Goal: Task Accomplishment & Management: Complete application form

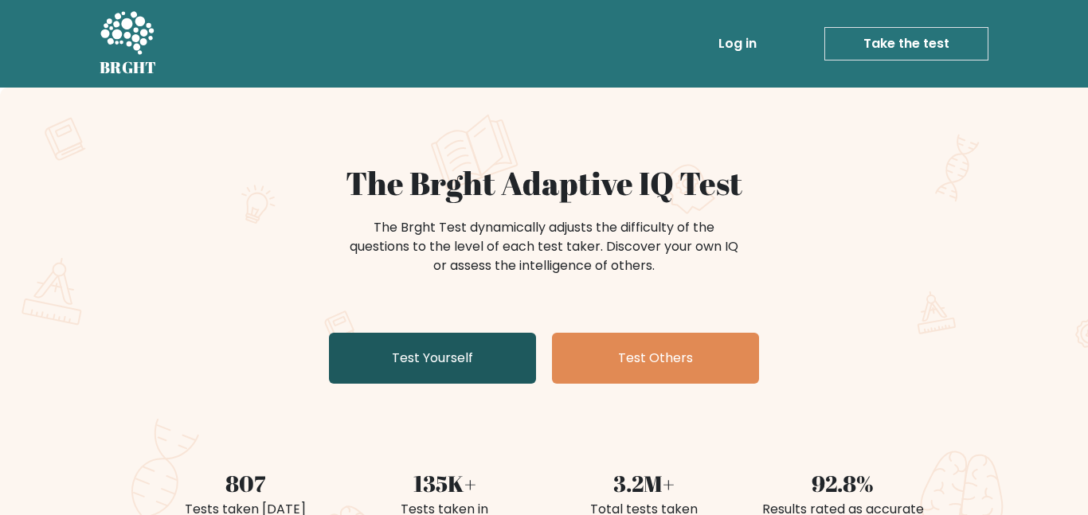
click at [495, 358] on link "Test Yourself" at bounding box center [432, 358] width 207 height 51
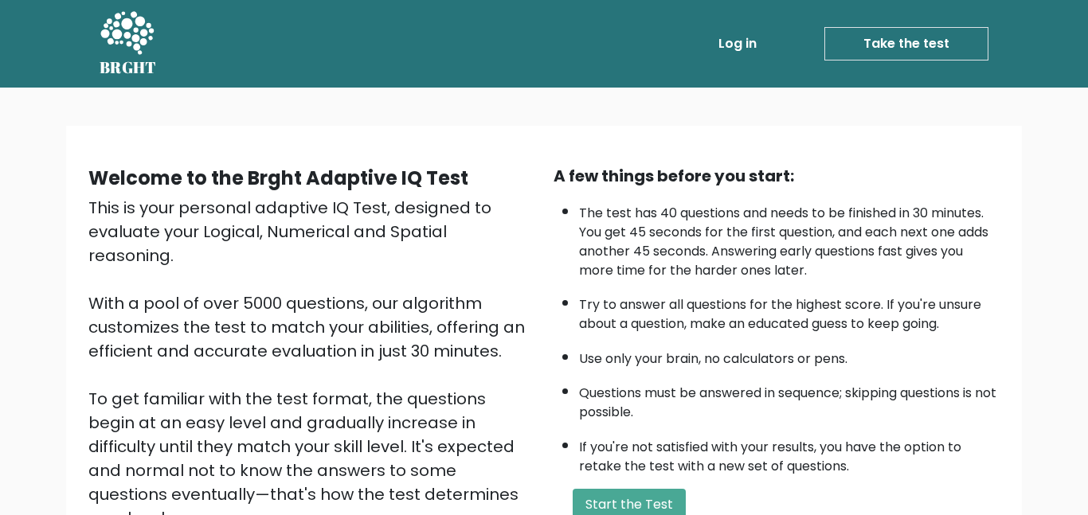
scroll to position [214, 0]
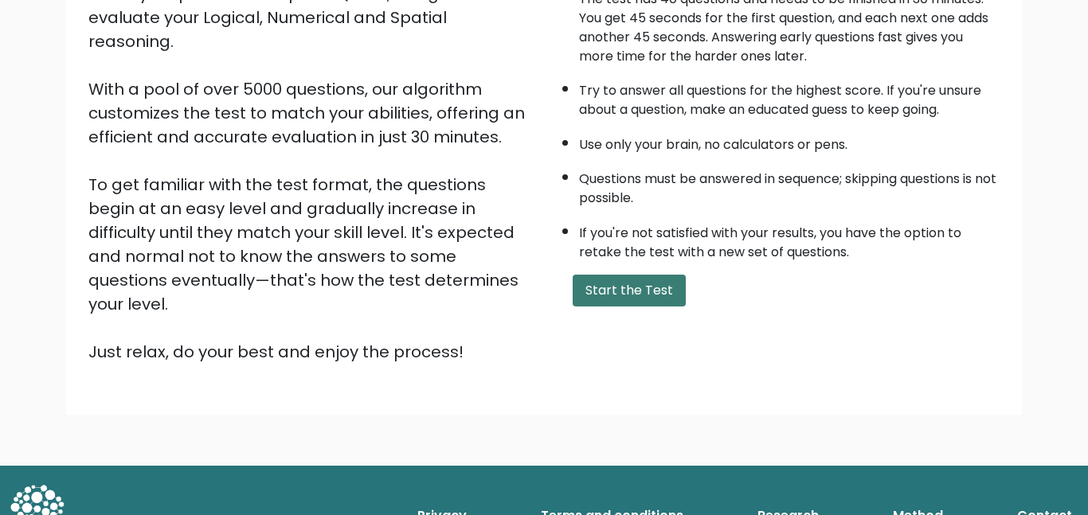
click at [652, 300] on button "Start the Test" at bounding box center [629, 291] width 113 height 32
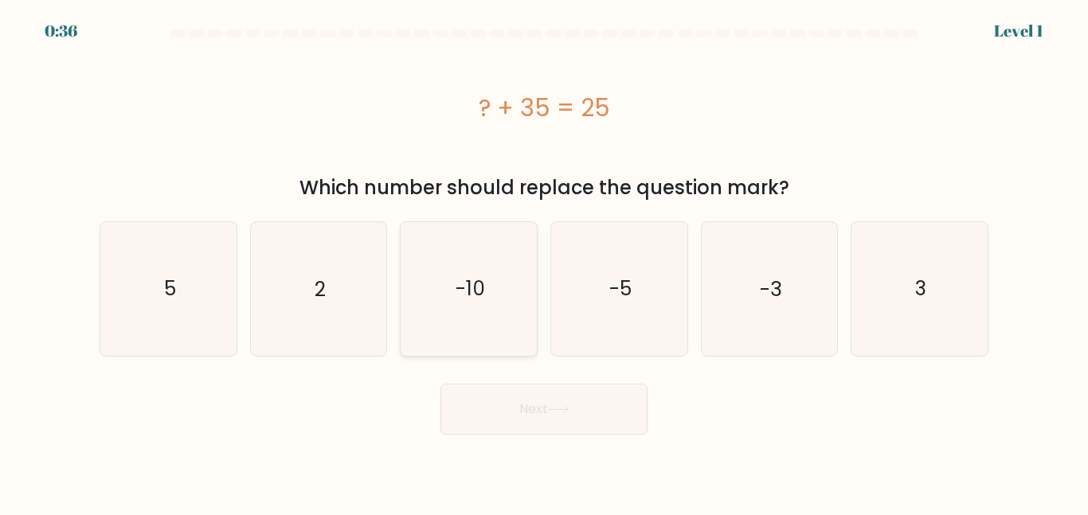
click at [453, 297] on icon "-10" at bounding box center [468, 288] width 133 height 133
click at [544, 262] on input "c. -10" at bounding box center [544, 260] width 1 height 4
radio input "true"
click at [609, 417] on button "Next" at bounding box center [544, 409] width 207 height 51
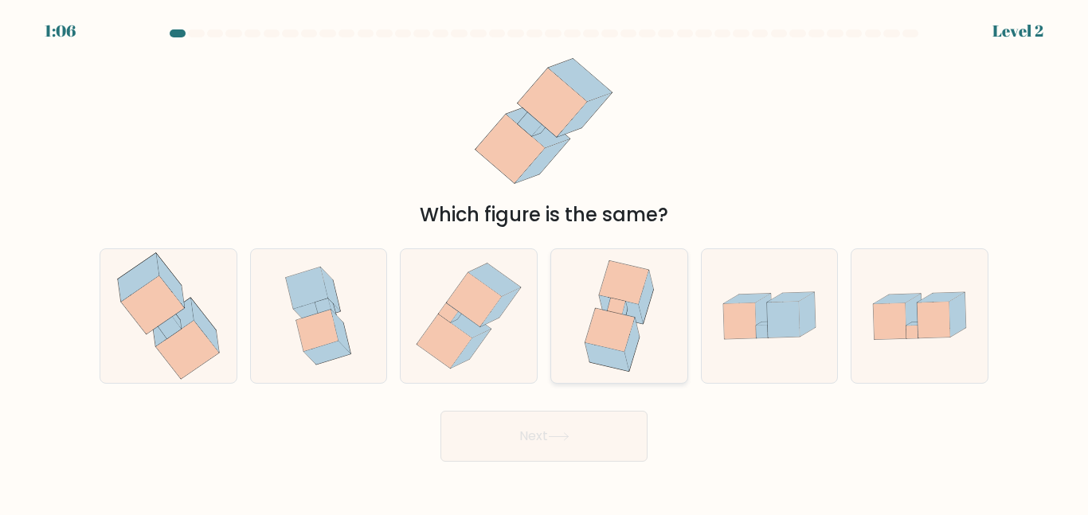
click at [628, 362] on icon at bounding box center [632, 344] width 14 height 53
click at [545, 262] on input "d." at bounding box center [544, 260] width 1 height 4
radio input "true"
click at [609, 441] on button "Next" at bounding box center [544, 436] width 207 height 51
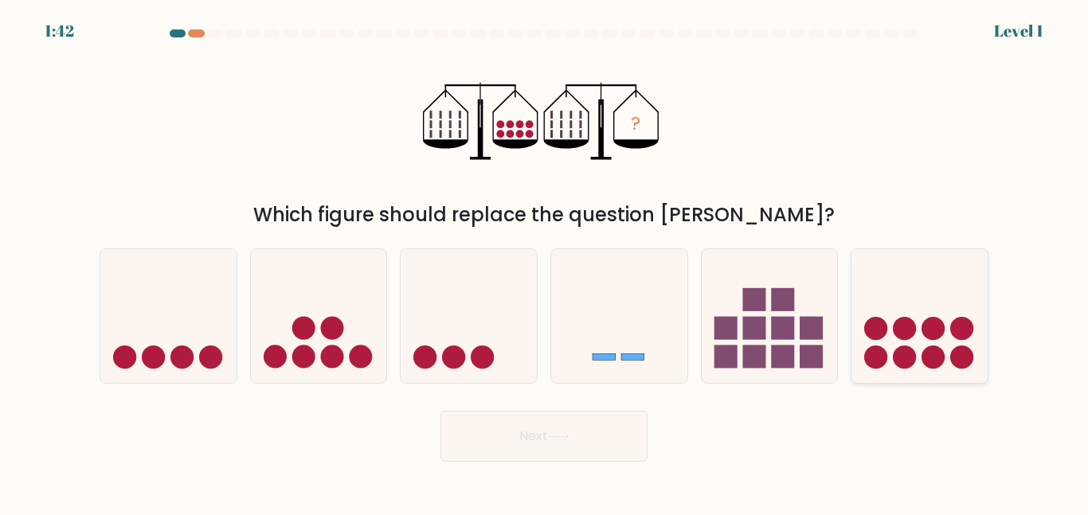
click at [920, 331] on icon at bounding box center [920, 316] width 136 height 112
click at [545, 262] on input "f." at bounding box center [544, 260] width 1 height 4
radio input "true"
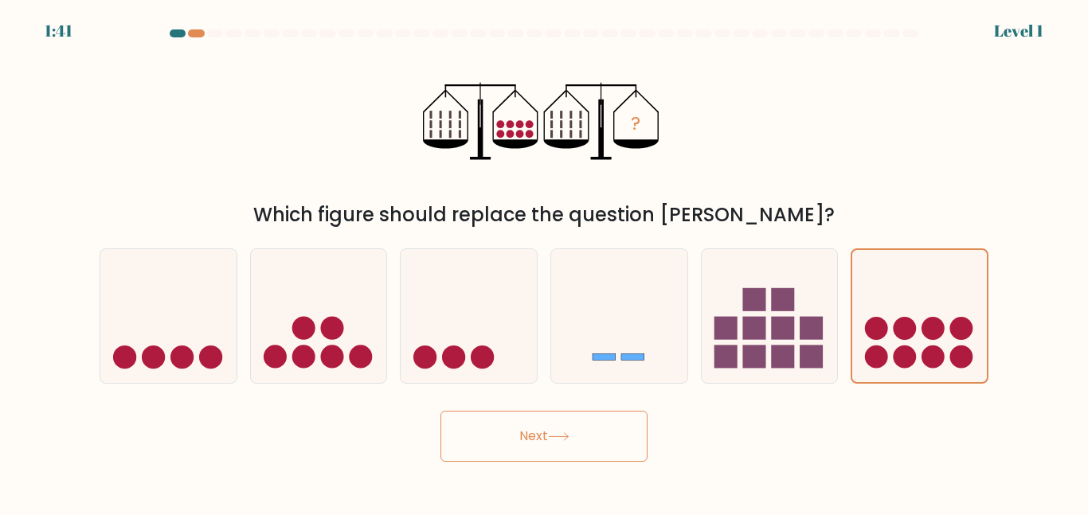
click at [615, 445] on button "Next" at bounding box center [544, 436] width 207 height 51
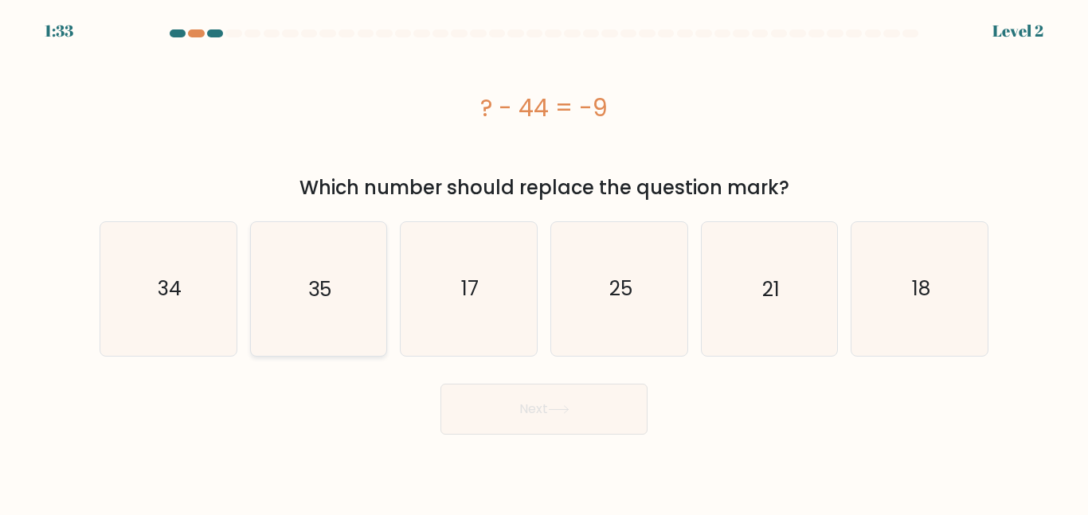
click at [376, 267] on icon "35" at bounding box center [318, 288] width 133 height 133
click at [544, 262] on input "b. 35" at bounding box center [544, 260] width 1 height 4
radio input "true"
click at [515, 396] on button "Next" at bounding box center [544, 409] width 207 height 51
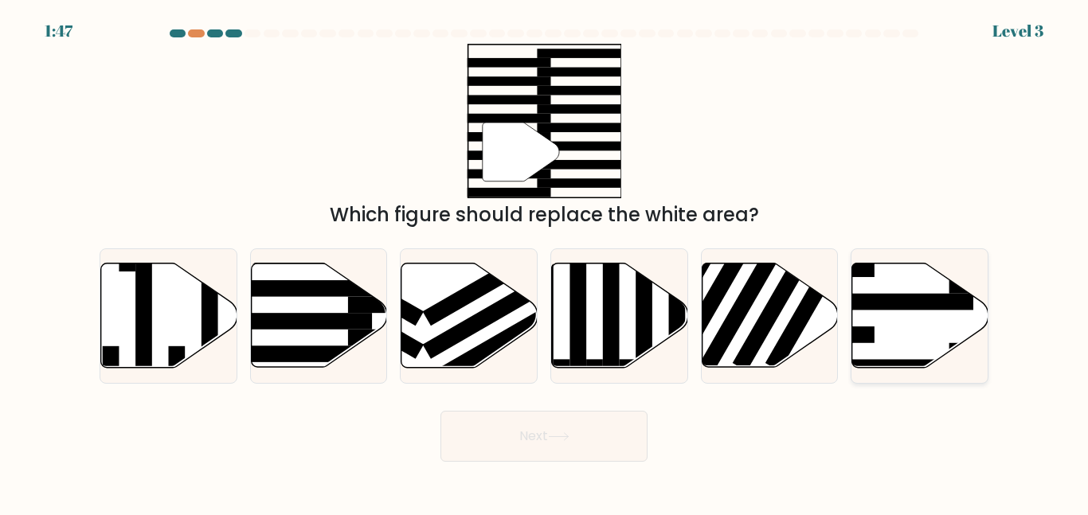
click at [887, 330] on icon at bounding box center [920, 316] width 136 height 104
click at [545, 262] on input "f." at bounding box center [544, 260] width 1 height 4
radio input "true"
click at [550, 447] on button "Next" at bounding box center [544, 436] width 207 height 51
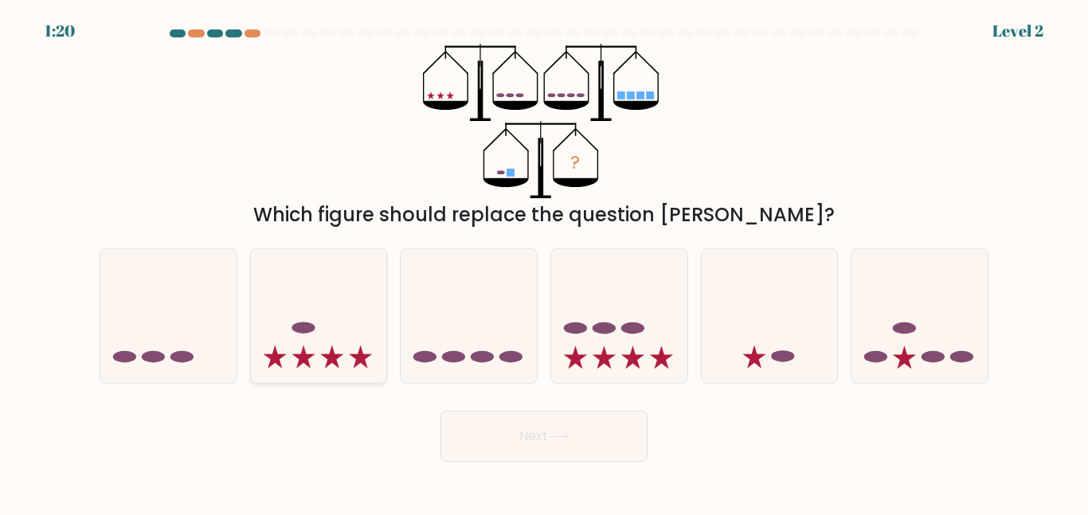
click at [331, 327] on icon at bounding box center [319, 316] width 136 height 112
click at [544, 262] on input "b." at bounding box center [544, 260] width 1 height 4
radio input "true"
click at [496, 445] on button "Next" at bounding box center [544, 436] width 207 height 51
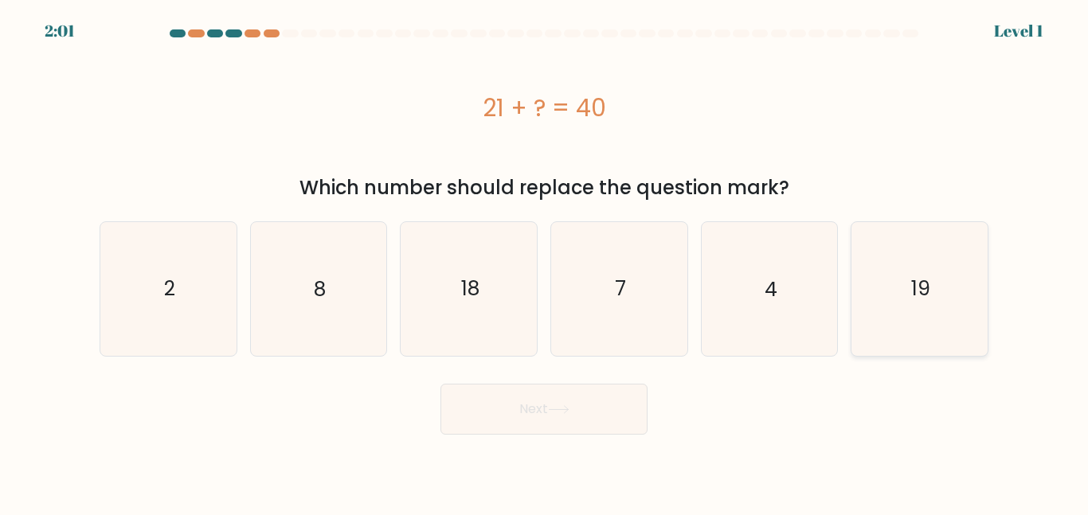
click at [911, 288] on icon "19" at bounding box center [919, 288] width 133 height 133
click at [545, 262] on input "f. 19" at bounding box center [544, 260] width 1 height 4
radio input "true"
click at [580, 409] on button "Next" at bounding box center [544, 409] width 207 height 51
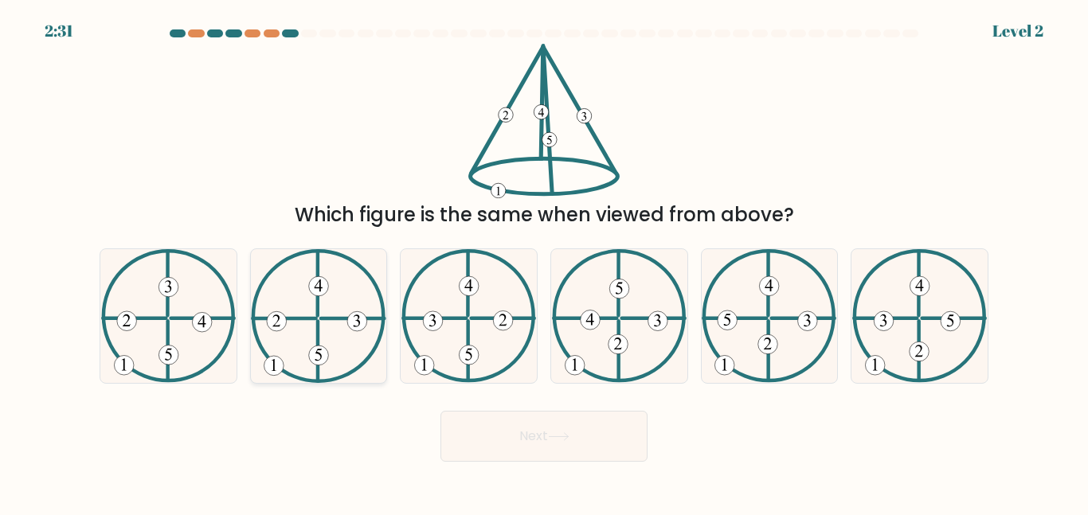
click at [354, 315] on 248 at bounding box center [357, 321] width 20 height 20
click at [544, 262] on input "b." at bounding box center [544, 260] width 1 height 4
radio input "true"
click at [560, 421] on button "Next" at bounding box center [544, 436] width 207 height 51
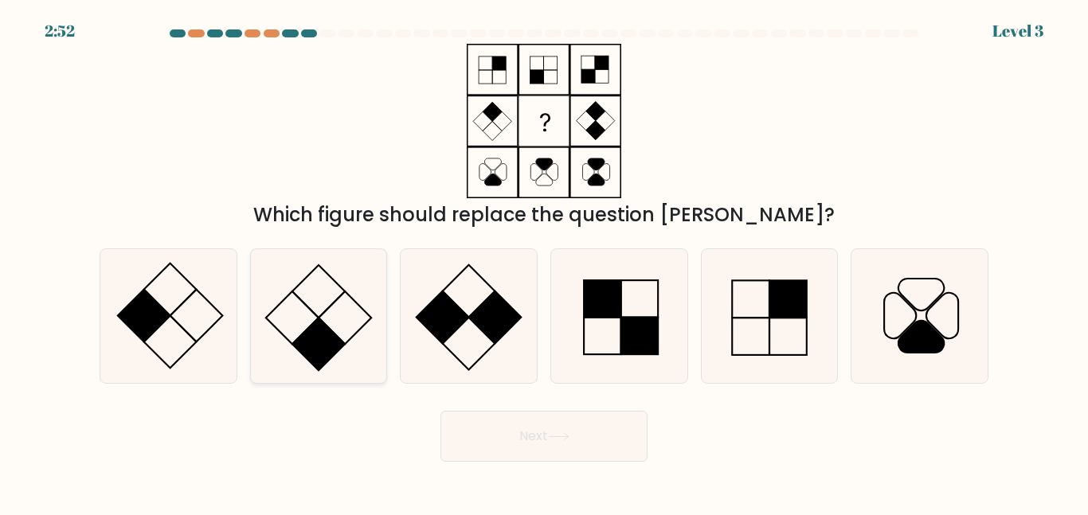
click at [345, 337] on icon at bounding box center [318, 315] width 133 height 133
click at [544, 262] on input "b." at bounding box center [544, 260] width 1 height 4
radio input "true"
click at [531, 459] on button "Next" at bounding box center [544, 436] width 207 height 51
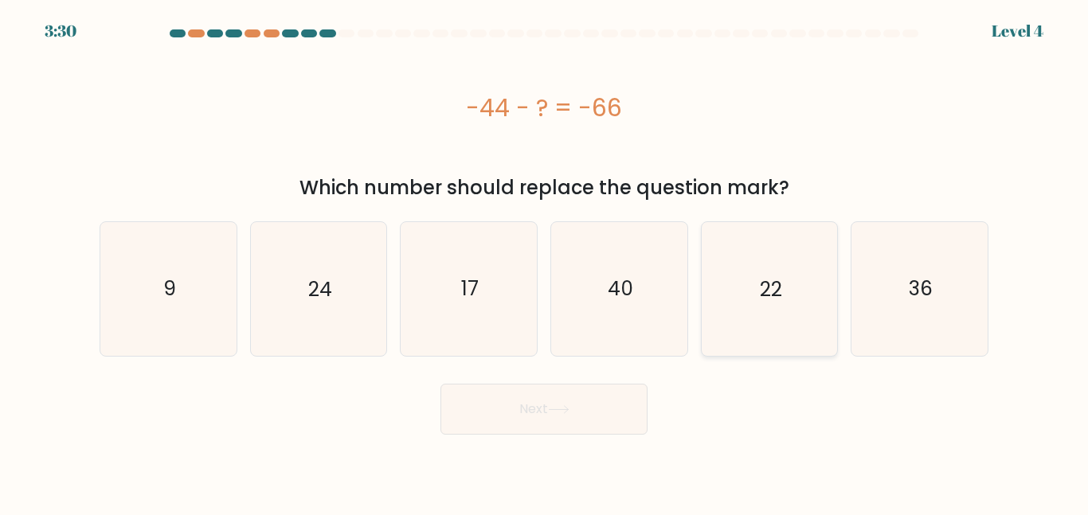
click at [776, 293] on text "22" at bounding box center [771, 289] width 22 height 28
click at [545, 262] on input "e. 22" at bounding box center [544, 260] width 1 height 4
radio input "true"
click at [550, 407] on button "Next" at bounding box center [544, 409] width 207 height 51
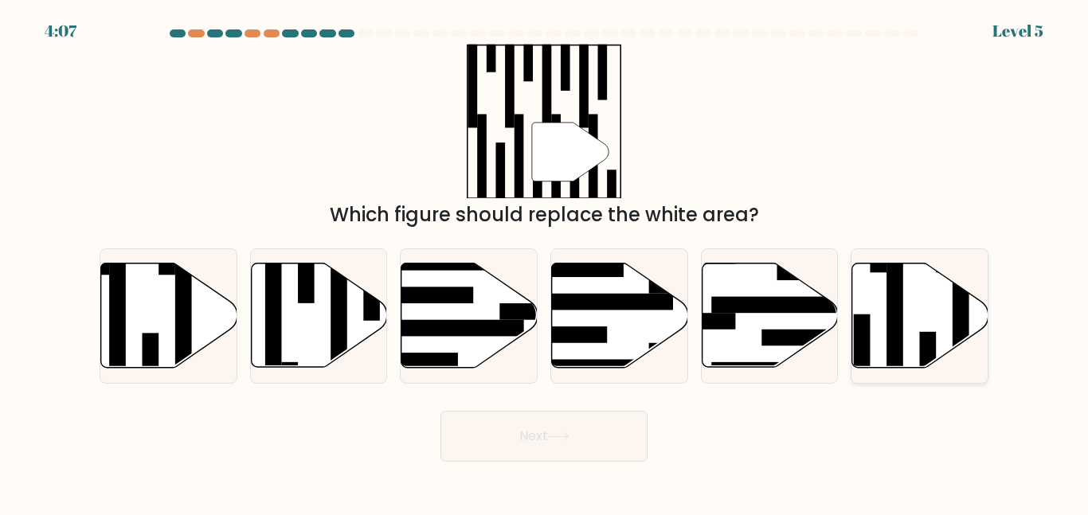
click at [888, 306] on rect at bounding box center [895, 323] width 17 height 148
click at [545, 262] on input "f." at bounding box center [544, 260] width 1 height 4
radio input "true"
click at [595, 442] on button "Next" at bounding box center [544, 436] width 207 height 51
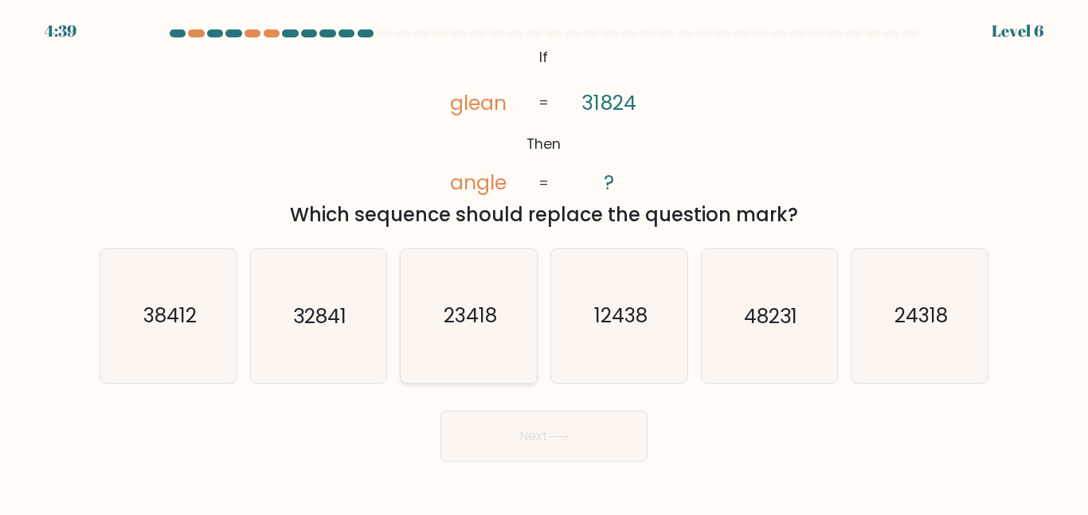
click at [501, 337] on icon "23418" at bounding box center [468, 315] width 133 height 133
click at [544, 262] on input "c. 23418" at bounding box center [544, 260] width 1 height 4
radio input "true"
click at [528, 433] on button "Next" at bounding box center [544, 436] width 207 height 51
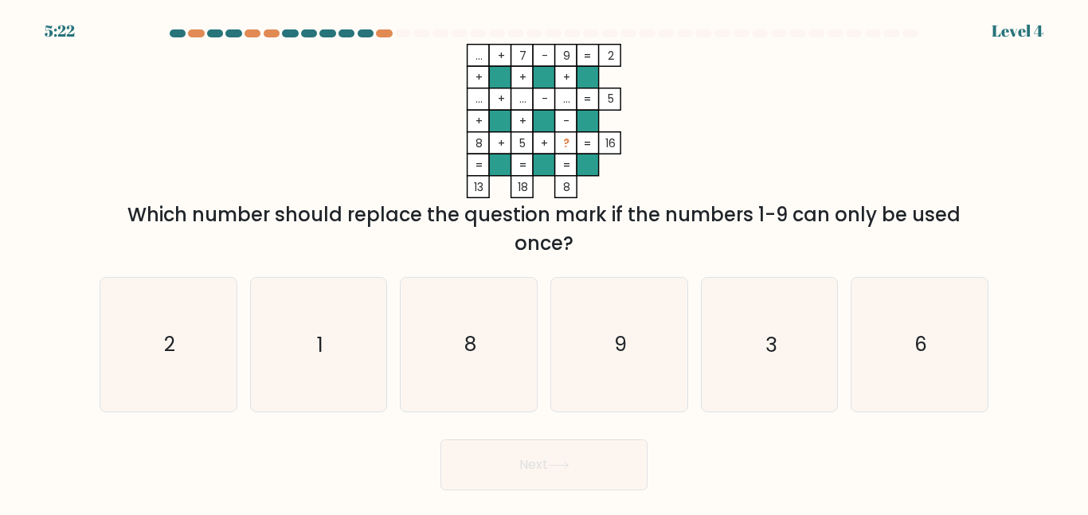
click at [887, 119] on div "... + 7 - 9 2 + + + ... + ... - ... 5 + + - 8 + 5 + ? = 16 = = = = 13 18 8 = Wh…" at bounding box center [544, 151] width 908 height 214
click at [772, 355] on text "3" at bounding box center [771, 345] width 11 height 28
click at [545, 262] on input "e. 3" at bounding box center [544, 260] width 1 height 4
radio input "true"
click at [570, 449] on button "Next" at bounding box center [544, 465] width 207 height 51
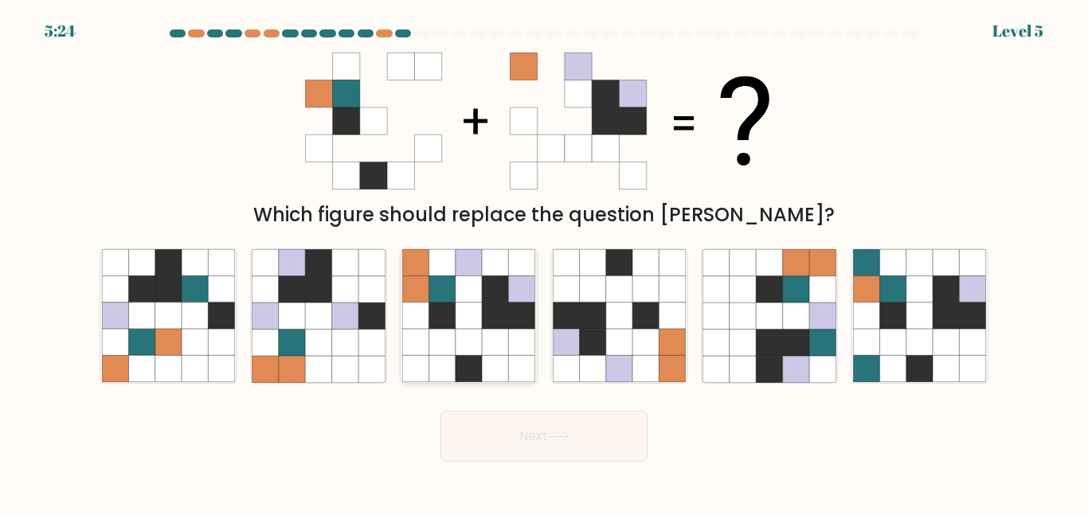
click at [507, 359] on icon at bounding box center [495, 369] width 26 height 26
click at [544, 262] on input "c." at bounding box center [544, 260] width 1 height 4
radio input "true"
click at [544, 441] on button "Next" at bounding box center [544, 436] width 207 height 51
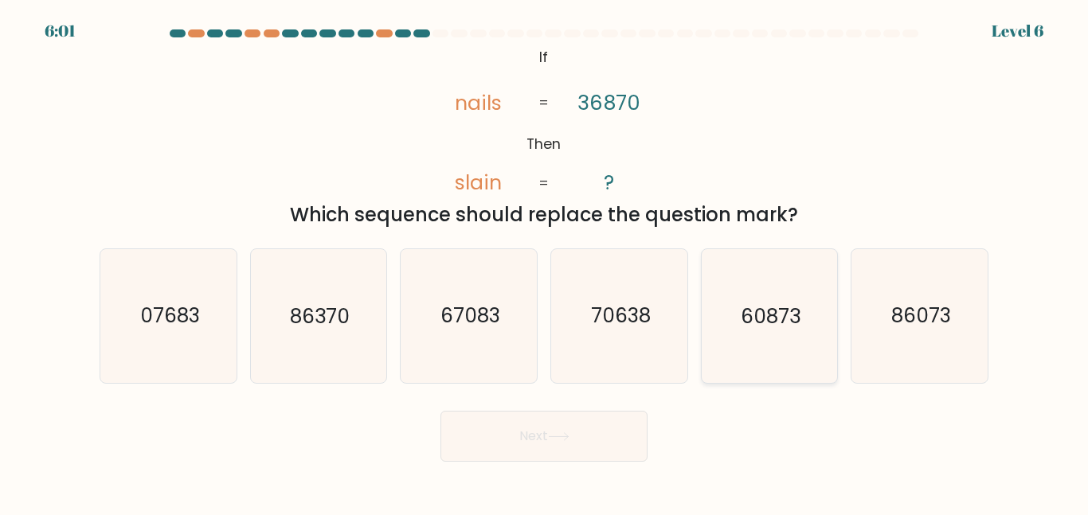
click at [740, 335] on icon "60873" at bounding box center [769, 315] width 133 height 133
click at [545, 262] on input "e. 60873" at bounding box center [544, 260] width 1 height 4
radio input "true"
click at [597, 453] on button "Next" at bounding box center [544, 436] width 207 height 51
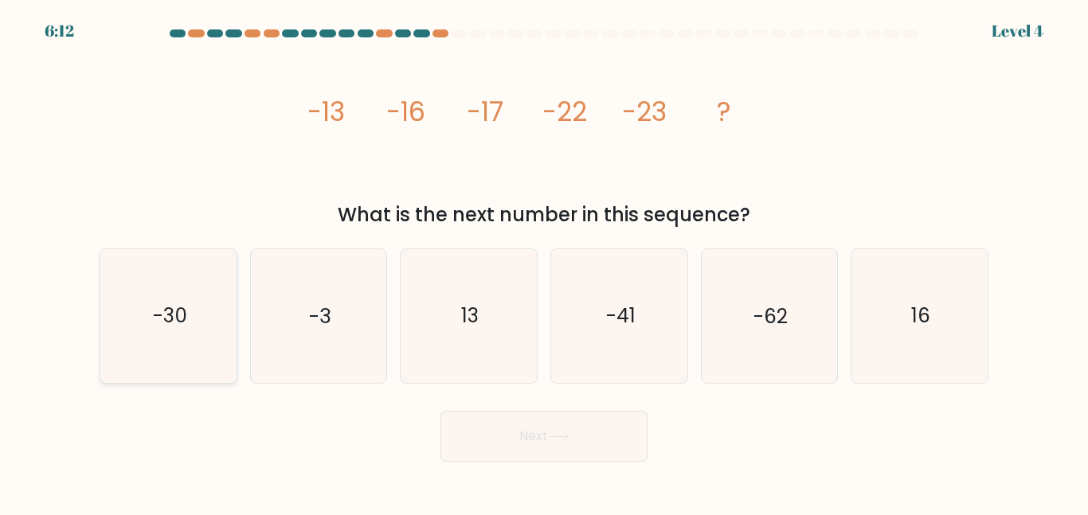
click at [221, 348] on icon "-30" at bounding box center [168, 315] width 133 height 133
click at [544, 262] on input "a. -30" at bounding box center [544, 260] width 1 height 4
radio input "true"
click at [480, 447] on button "Next" at bounding box center [544, 436] width 207 height 51
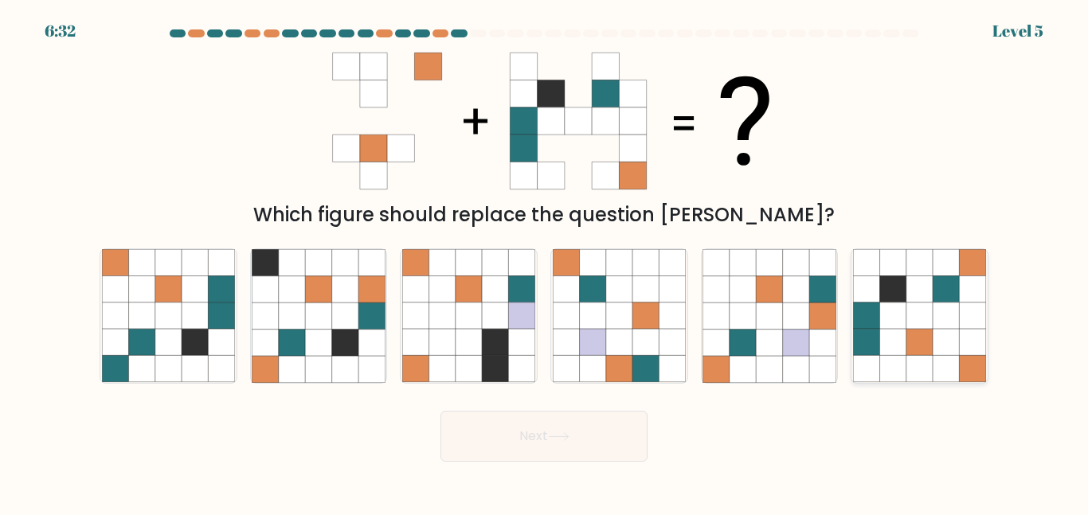
click at [923, 339] on icon at bounding box center [920, 343] width 26 height 26
click at [545, 262] on input "f." at bounding box center [544, 260] width 1 height 4
radio input "true"
click at [543, 424] on button "Next" at bounding box center [544, 436] width 207 height 51
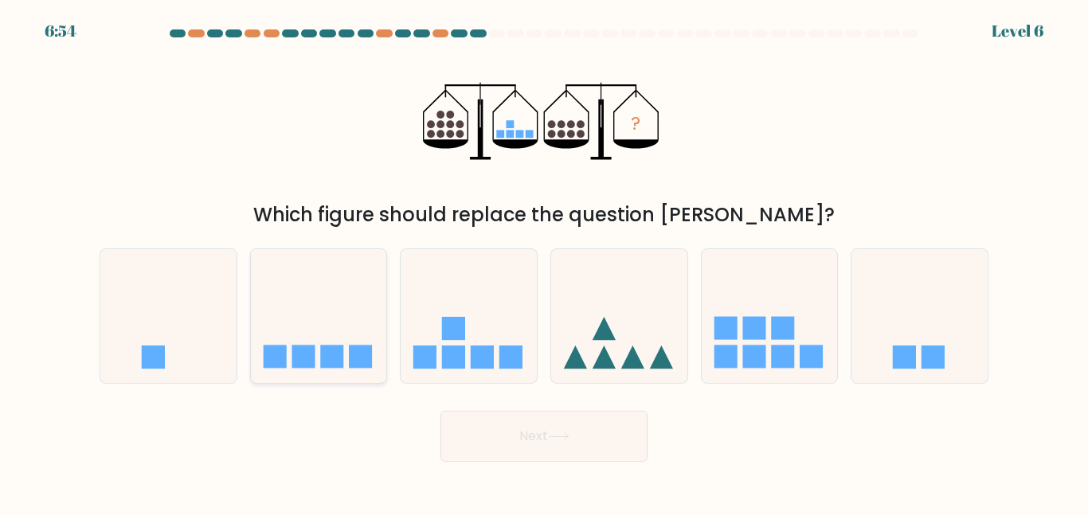
click at [370, 325] on icon at bounding box center [319, 316] width 136 height 112
click at [544, 262] on input "b." at bounding box center [544, 260] width 1 height 4
radio input "true"
click at [541, 445] on button "Next" at bounding box center [544, 436] width 207 height 51
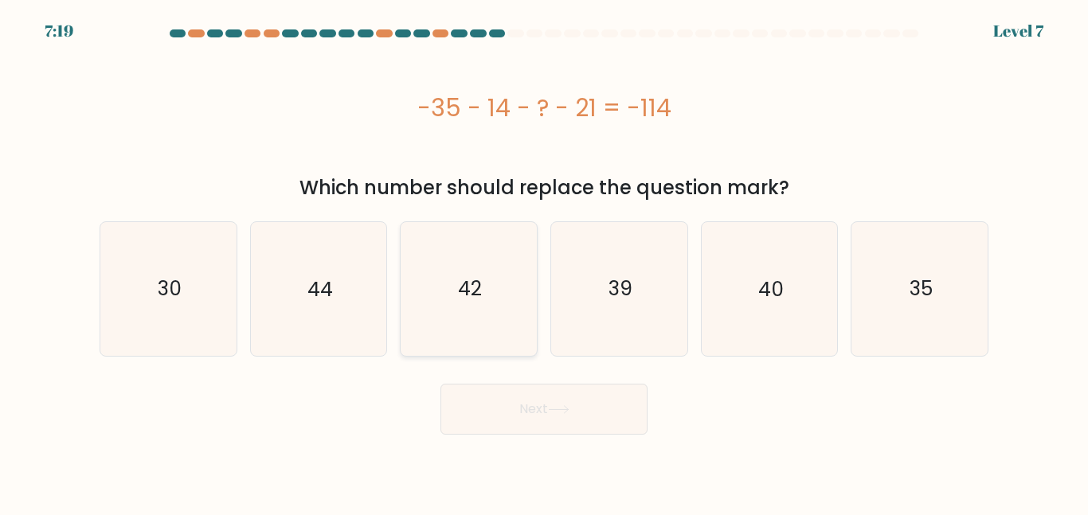
click at [496, 311] on icon "42" at bounding box center [468, 288] width 133 height 133
click at [544, 262] on input "c. 42" at bounding box center [544, 260] width 1 height 4
radio input "true"
click at [524, 408] on button "Next" at bounding box center [544, 409] width 207 height 51
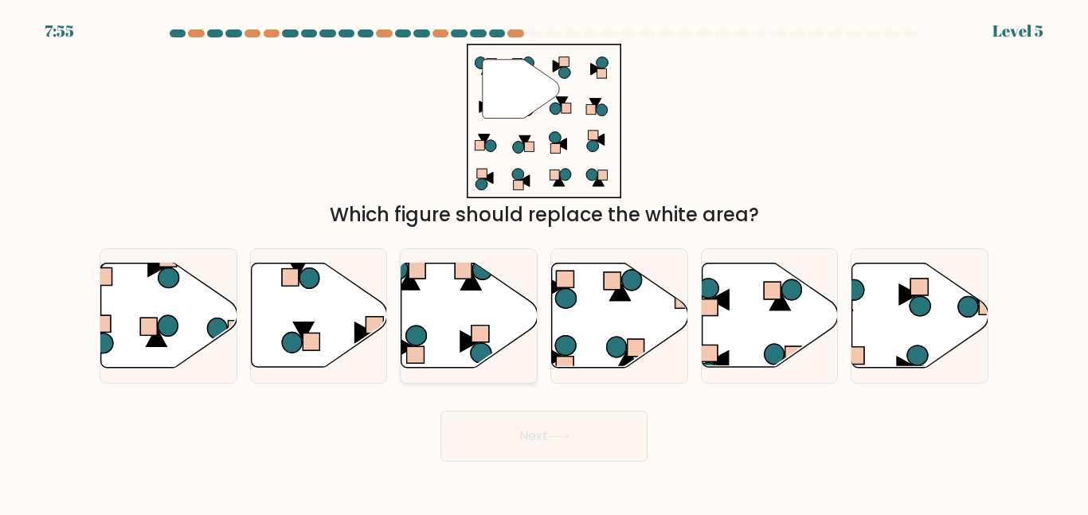
click at [473, 287] on icon at bounding box center [471, 281] width 20 height 18
click at [544, 262] on input "c." at bounding box center [544, 260] width 1 height 4
radio input "true"
click at [707, 304] on rect at bounding box center [709, 308] width 18 height 17
click at [545, 262] on input "e." at bounding box center [544, 260] width 1 height 4
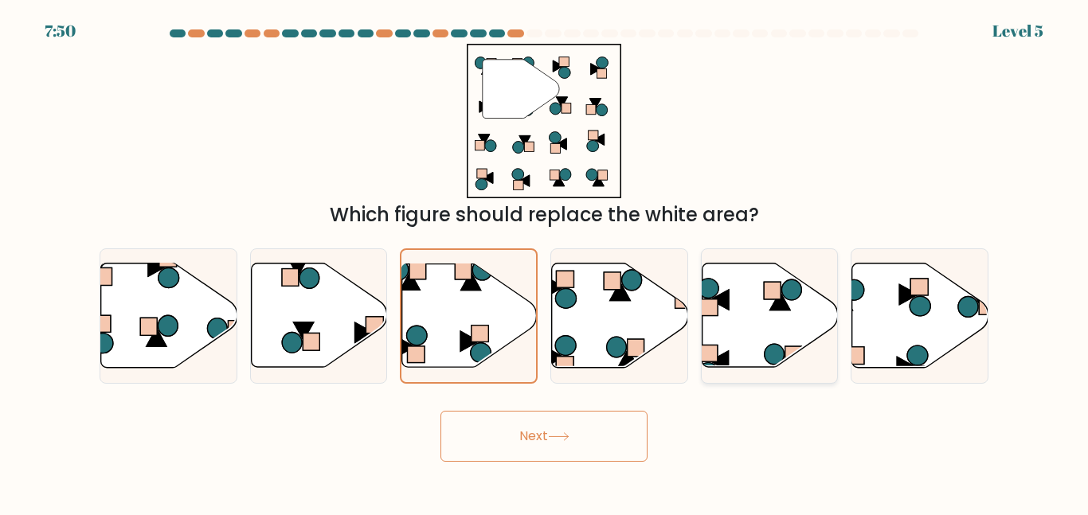
radio input "true"
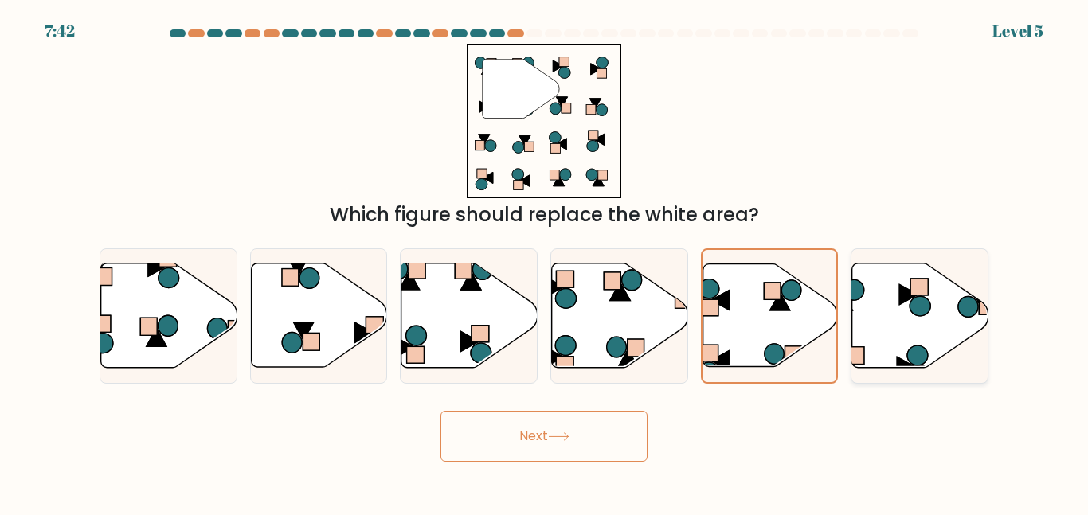
click at [879, 297] on icon at bounding box center [920, 316] width 136 height 104
click at [545, 262] on input "f." at bounding box center [544, 260] width 1 height 4
radio input "true"
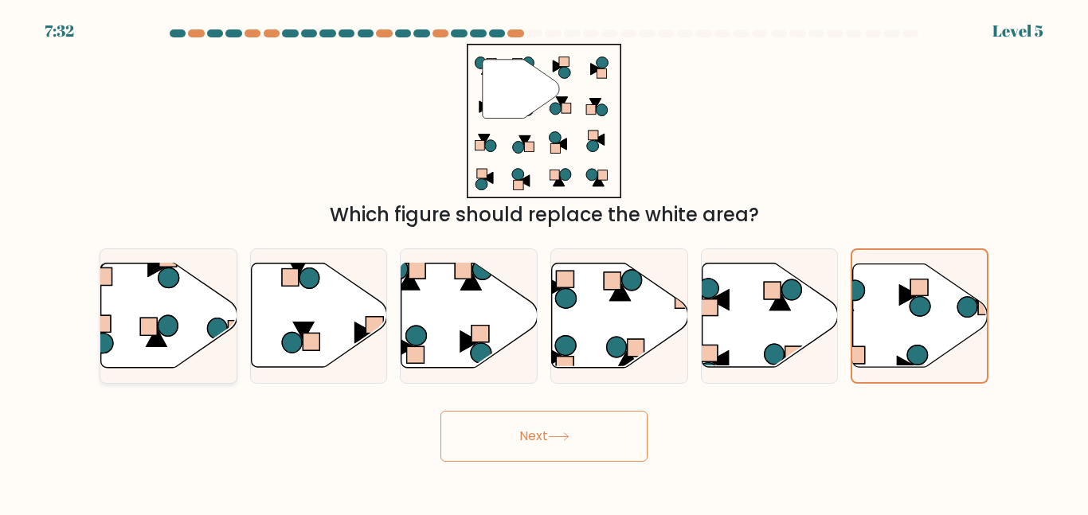
click at [225, 317] on icon at bounding box center [169, 316] width 136 height 104
click at [544, 262] on input "a." at bounding box center [544, 260] width 1 height 4
radio input "true"
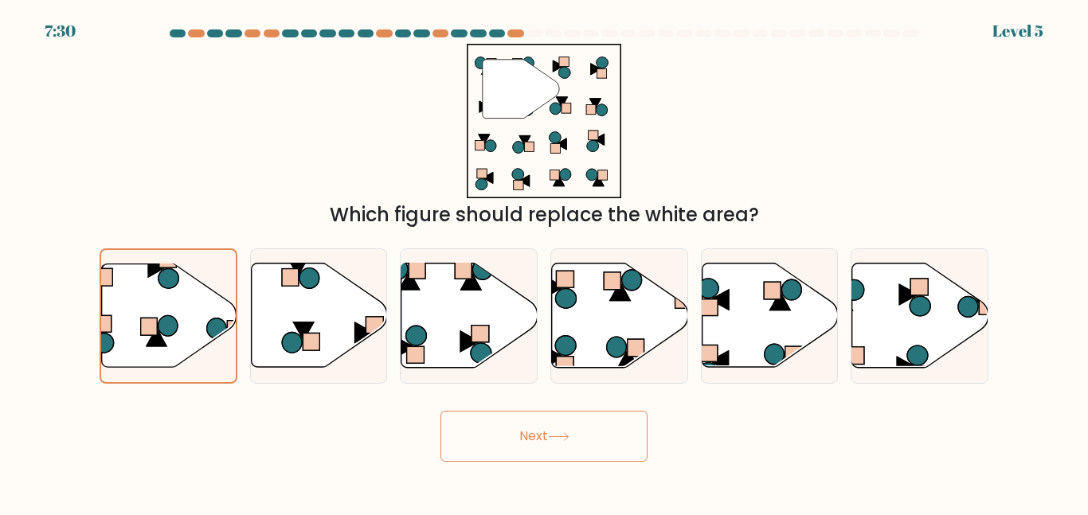
click at [516, 445] on button "Next" at bounding box center [544, 436] width 207 height 51
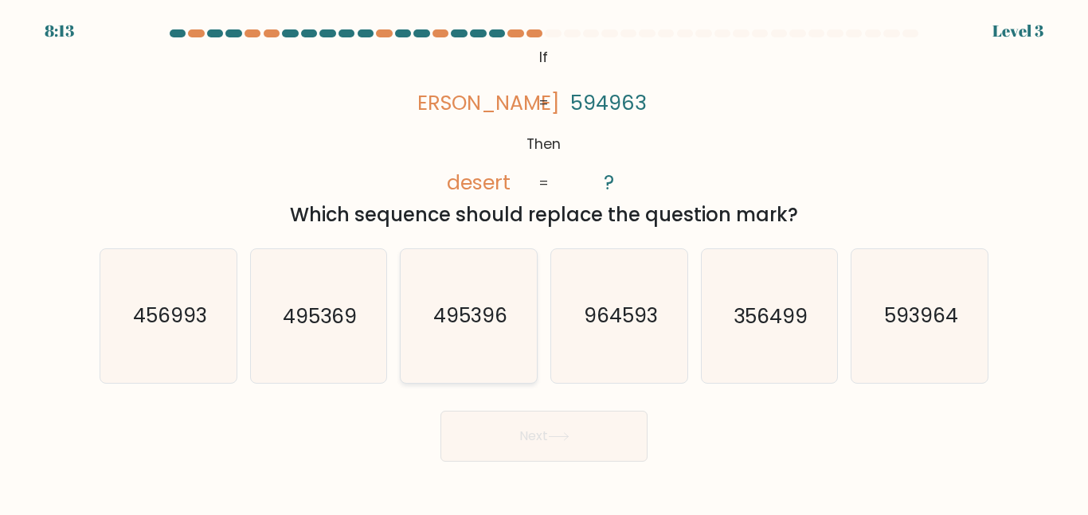
click at [478, 327] on text "495396" at bounding box center [470, 316] width 74 height 28
click at [544, 262] on input "c. 495396" at bounding box center [544, 260] width 1 height 4
radio input "true"
click at [503, 419] on button "Next" at bounding box center [544, 436] width 207 height 51
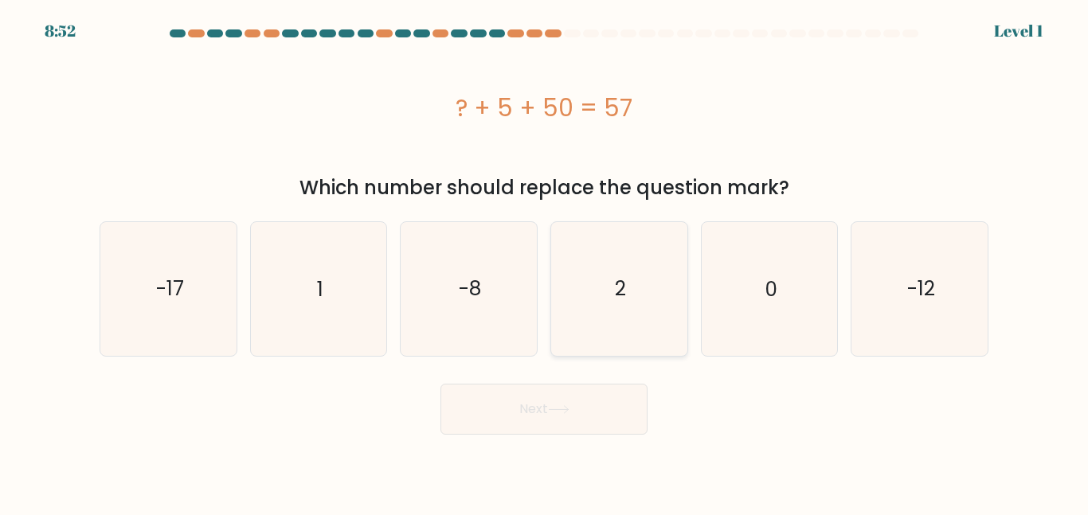
click at [592, 340] on icon "2" at bounding box center [619, 288] width 133 height 133
click at [545, 262] on input "d. 2" at bounding box center [544, 260] width 1 height 4
radio input "true"
click at [574, 398] on button "Next" at bounding box center [544, 409] width 207 height 51
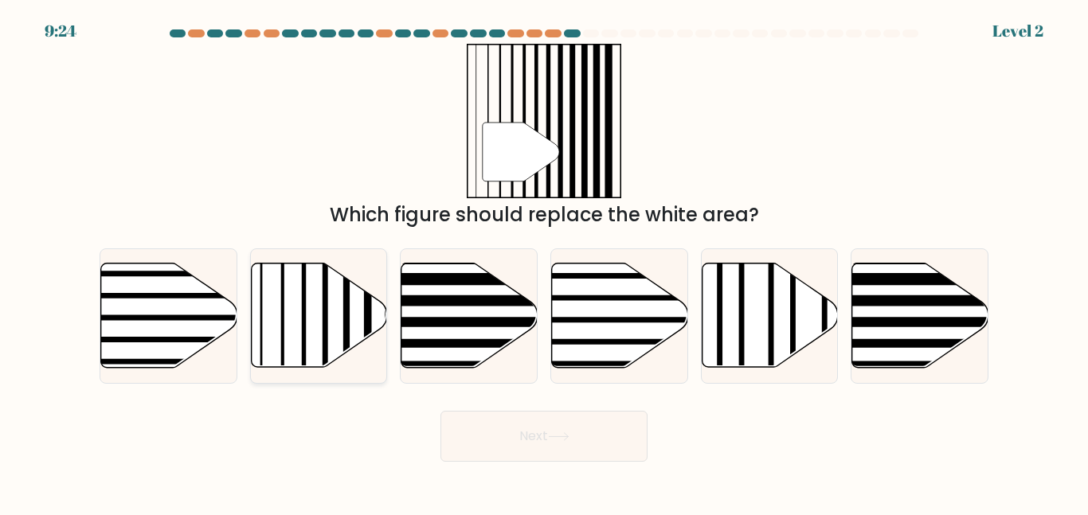
click at [287, 310] on icon at bounding box center [319, 316] width 136 height 104
click at [544, 262] on input "b." at bounding box center [544, 260] width 1 height 4
radio input "true"
click at [716, 370] on div at bounding box center [770, 316] width 138 height 135
click at [545, 262] on input "e." at bounding box center [544, 260] width 1 height 4
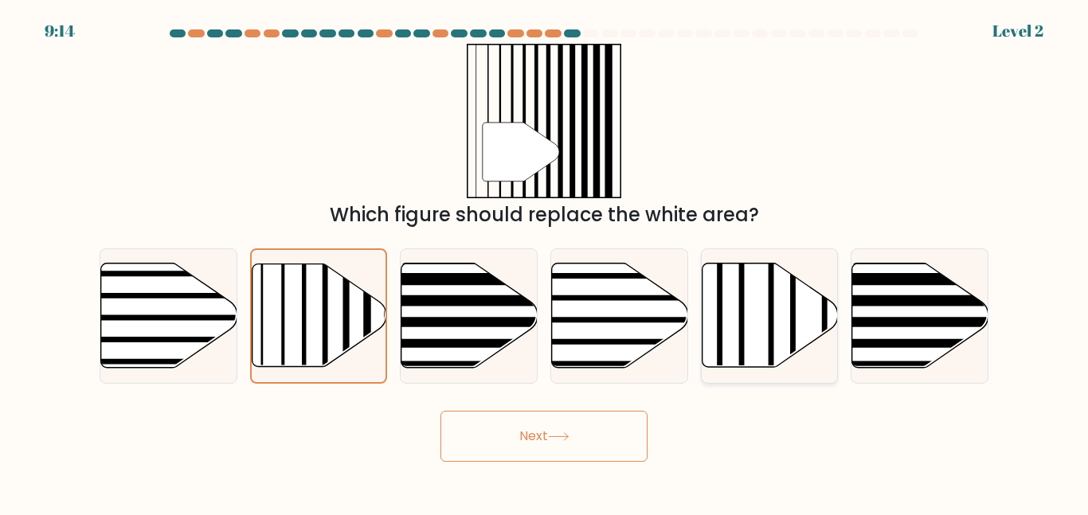
radio input "true"
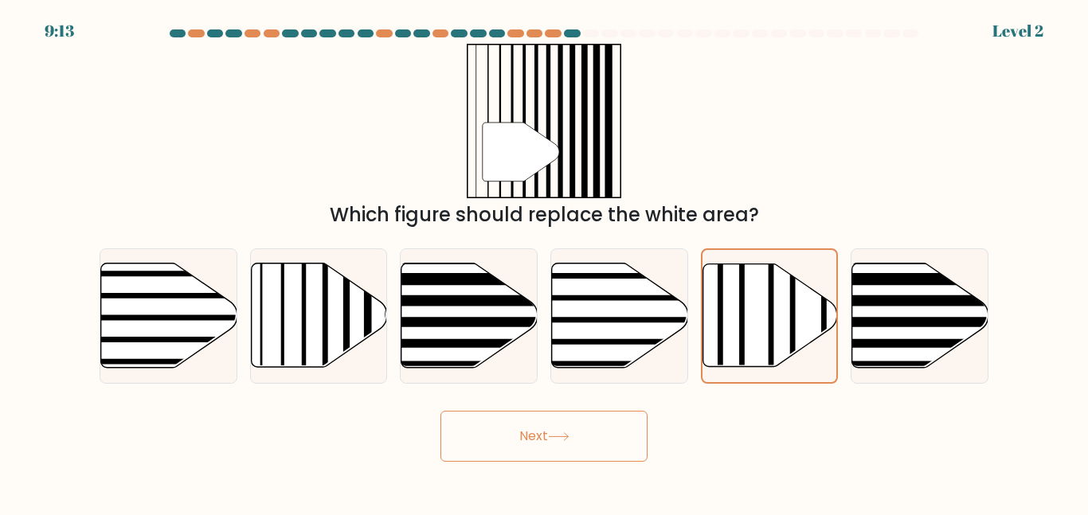
click at [609, 427] on button "Next" at bounding box center [544, 436] width 207 height 51
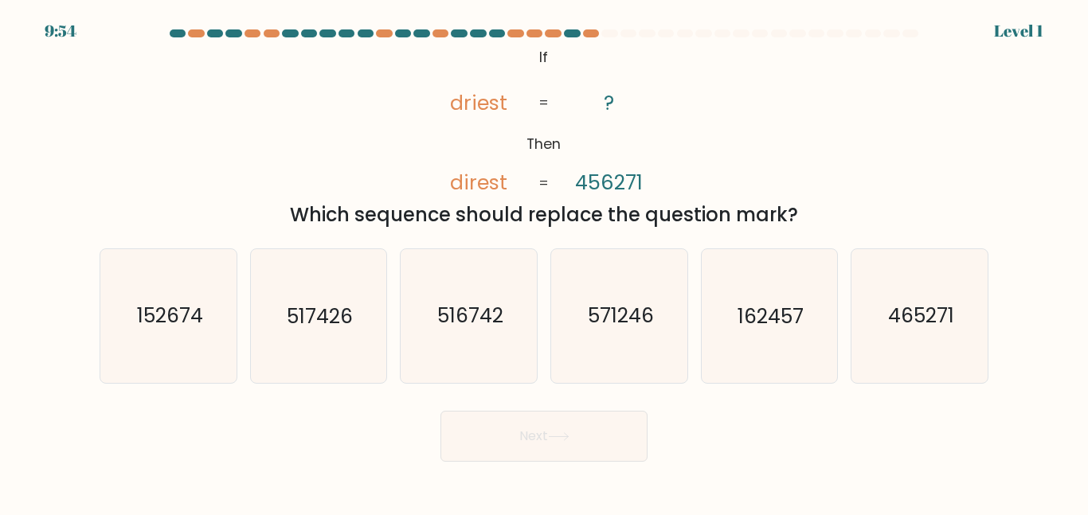
click at [843, 321] on div "e. 162457" at bounding box center [770, 316] width 151 height 135
click at [814, 339] on icon "162457" at bounding box center [769, 315] width 133 height 133
click at [545, 262] on input "e. 162457" at bounding box center [544, 260] width 1 height 4
radio input "true"
click at [633, 418] on button "Next" at bounding box center [544, 436] width 207 height 51
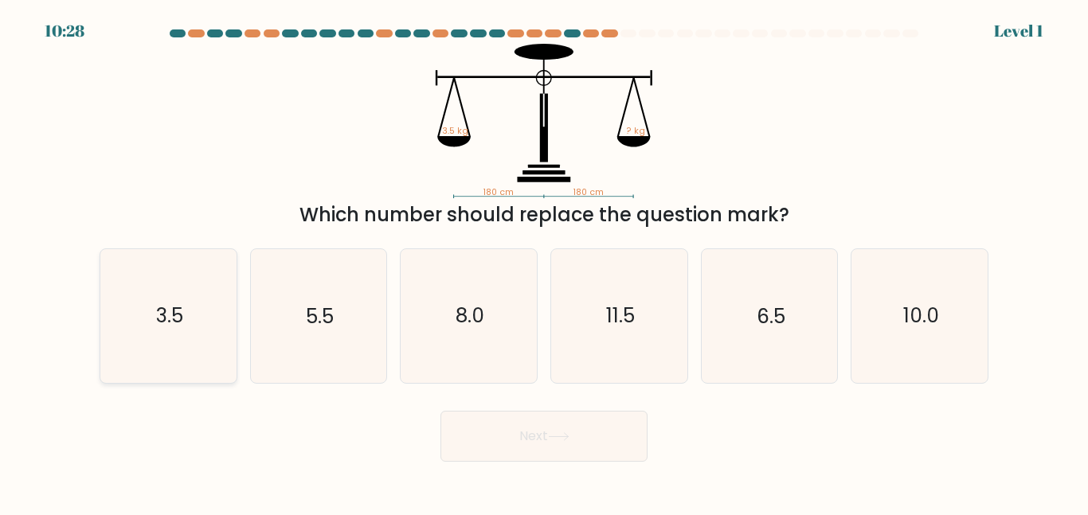
click at [210, 278] on icon "3.5" at bounding box center [168, 315] width 133 height 133
click at [544, 262] on input "a. 3.5" at bounding box center [544, 260] width 1 height 4
radio input "true"
click at [488, 414] on button "Next" at bounding box center [544, 436] width 207 height 51
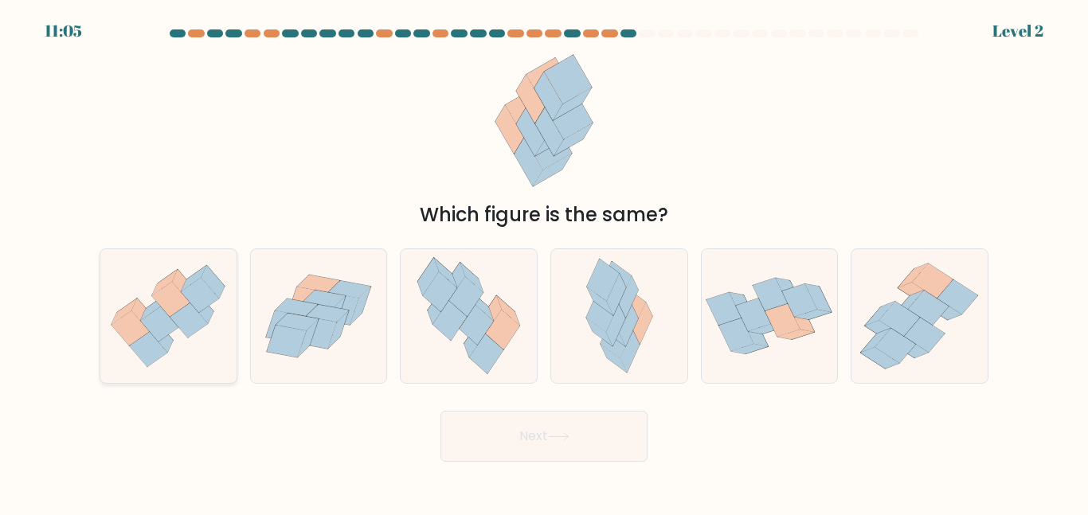
click at [208, 319] on icon at bounding box center [201, 307] width 23 height 33
click at [544, 262] on input "a." at bounding box center [544, 260] width 1 height 4
radio input "true"
click at [558, 446] on button "Next" at bounding box center [544, 436] width 207 height 51
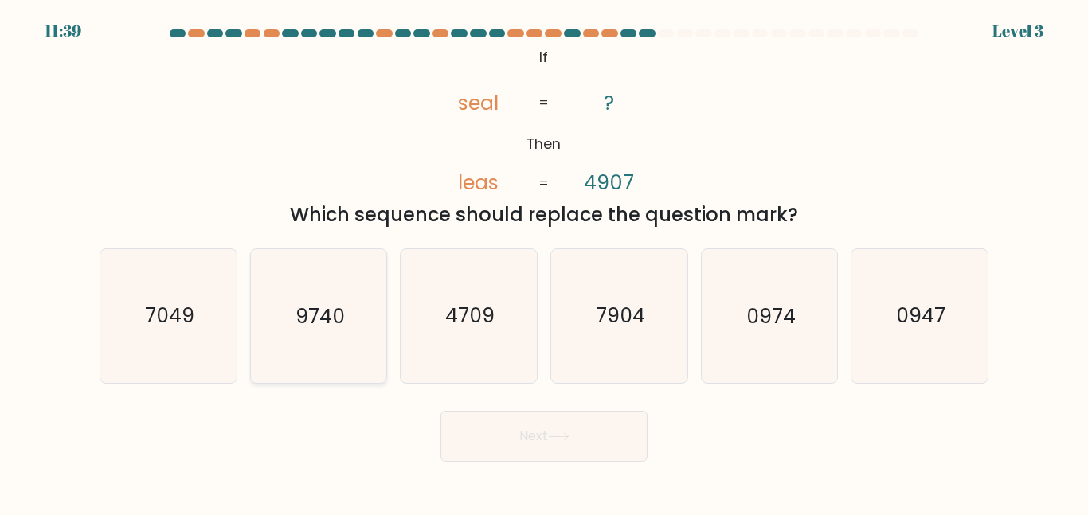
click at [336, 311] on text "9740" at bounding box center [320, 316] width 49 height 28
click at [544, 262] on input "b. 9740" at bounding box center [544, 260] width 1 height 4
radio input "true"
click at [516, 430] on button "Next" at bounding box center [544, 436] width 207 height 51
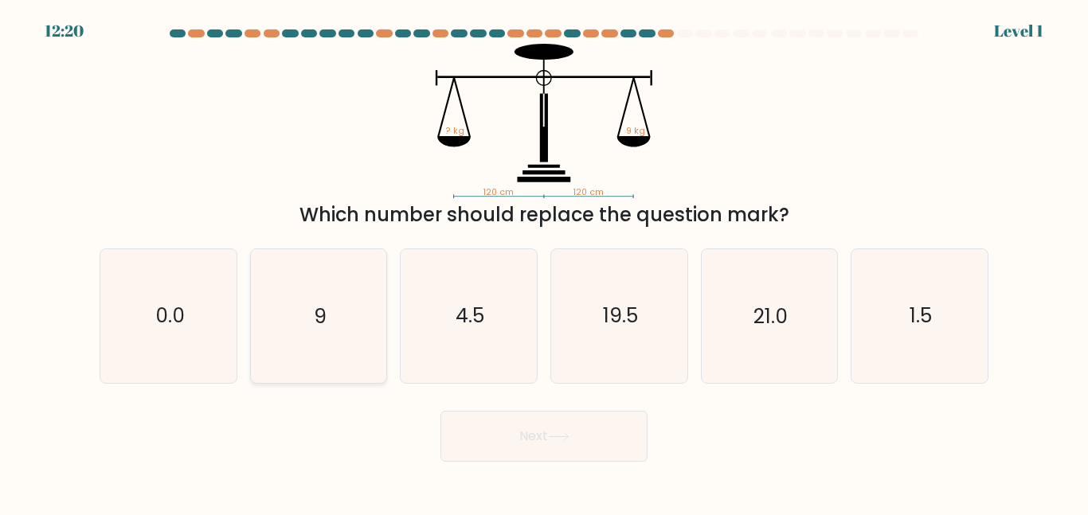
click at [350, 333] on icon "9" at bounding box center [318, 315] width 133 height 133
click at [544, 262] on input "b. 9" at bounding box center [544, 260] width 1 height 4
radio input "true"
click at [491, 434] on button "Next" at bounding box center [544, 436] width 207 height 51
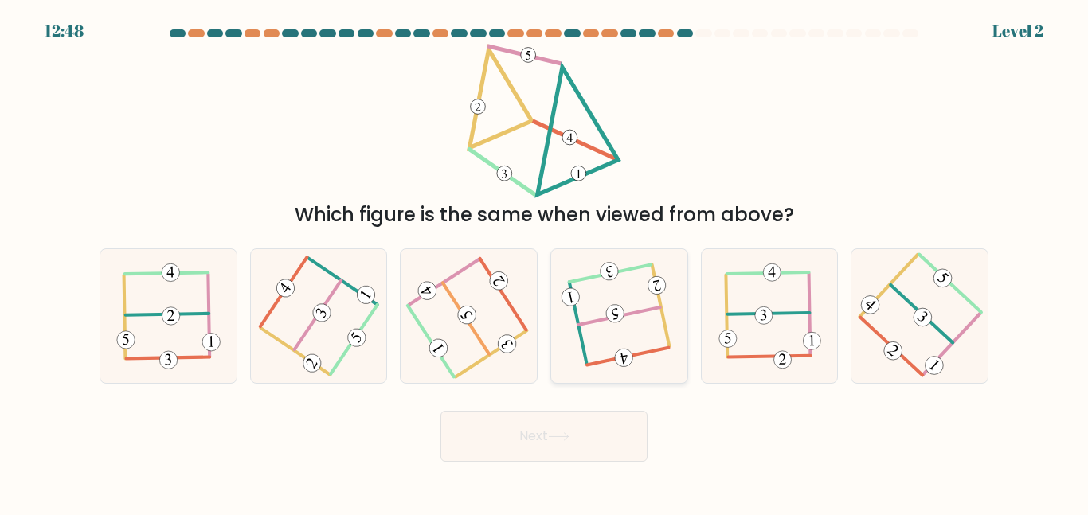
click at [626, 356] on 114 at bounding box center [624, 358] width 22 height 22
click at [545, 262] on input "d." at bounding box center [544, 260] width 1 height 4
radio input "true"
click at [577, 441] on button "Next" at bounding box center [544, 436] width 207 height 51
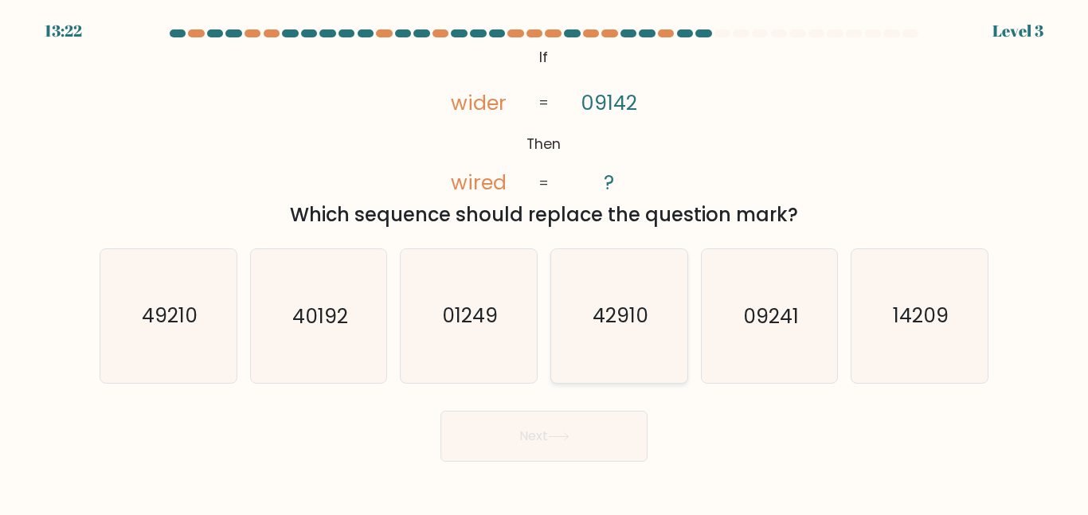
click at [602, 367] on icon "42910" at bounding box center [619, 315] width 133 height 133
click at [545, 262] on input "d. 42910" at bounding box center [544, 260] width 1 height 4
radio input "true"
click at [511, 341] on icon "01249" at bounding box center [468, 315] width 133 height 133
click at [544, 262] on input "c. 01249" at bounding box center [544, 260] width 1 height 4
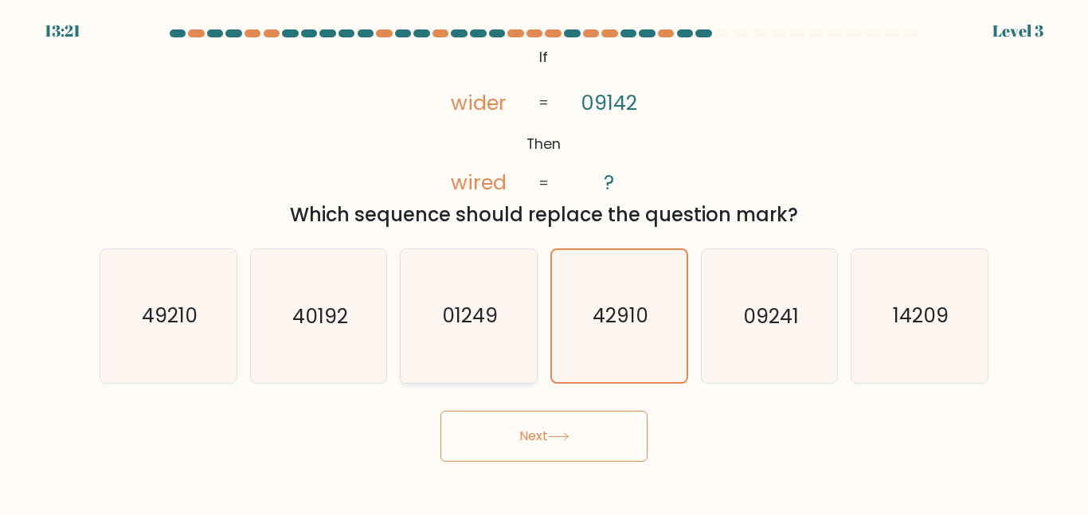
radio input "true"
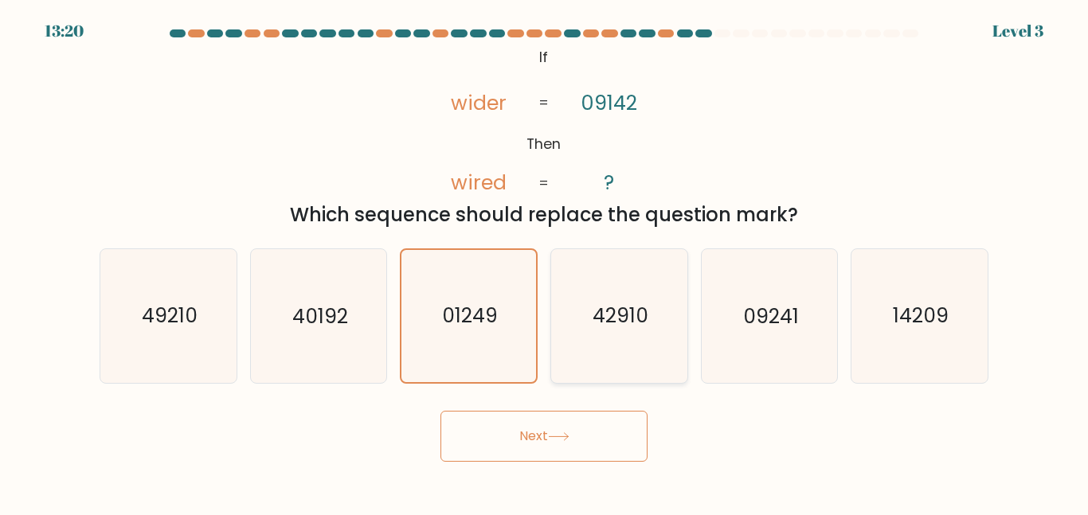
click at [613, 350] on icon "42910" at bounding box center [619, 315] width 133 height 133
click at [545, 262] on input "d. 42910" at bounding box center [544, 260] width 1 height 4
radio input "true"
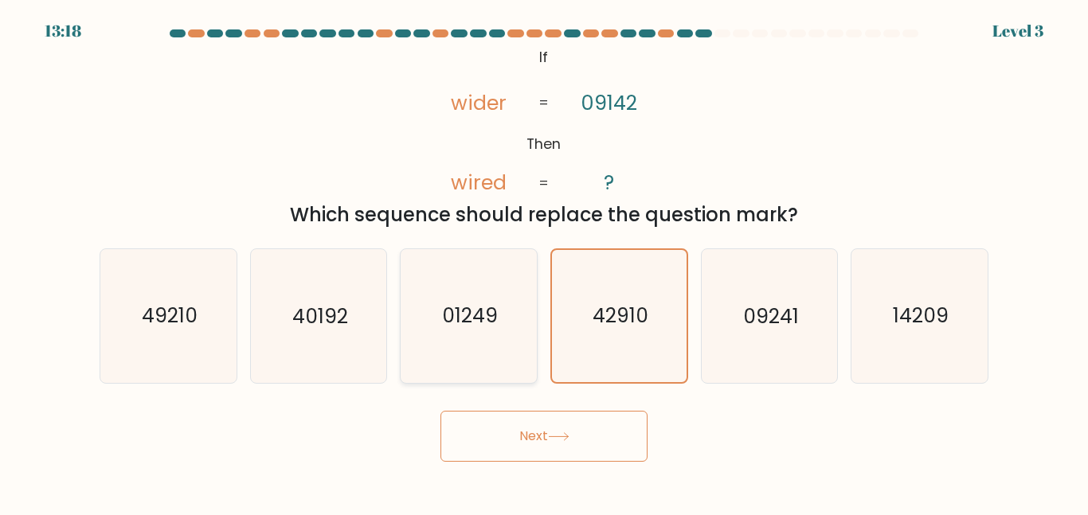
click at [523, 334] on icon "01249" at bounding box center [468, 315] width 133 height 133
click at [544, 262] on input "c. 01249" at bounding box center [544, 260] width 1 height 4
radio input "true"
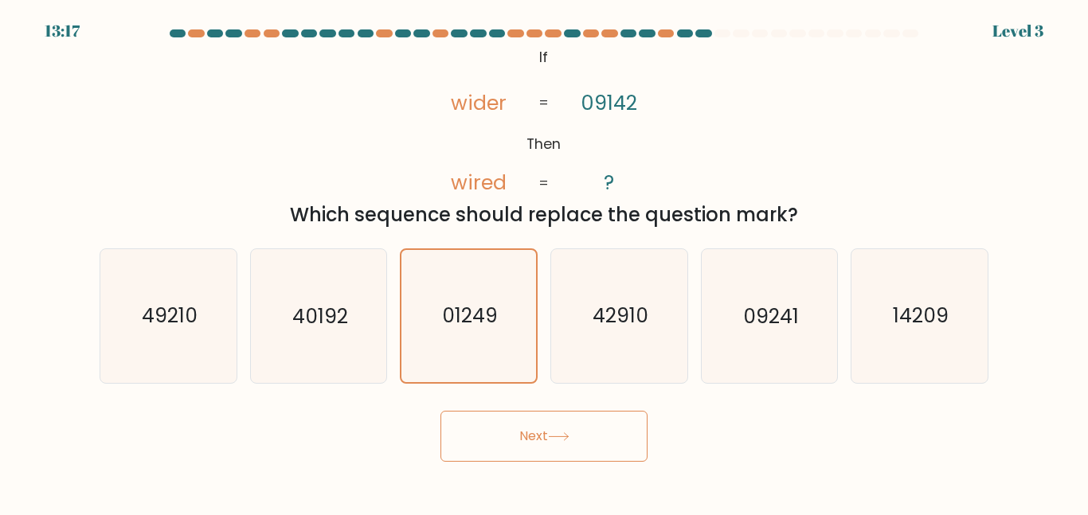
click at [542, 425] on button "Next" at bounding box center [544, 436] width 207 height 51
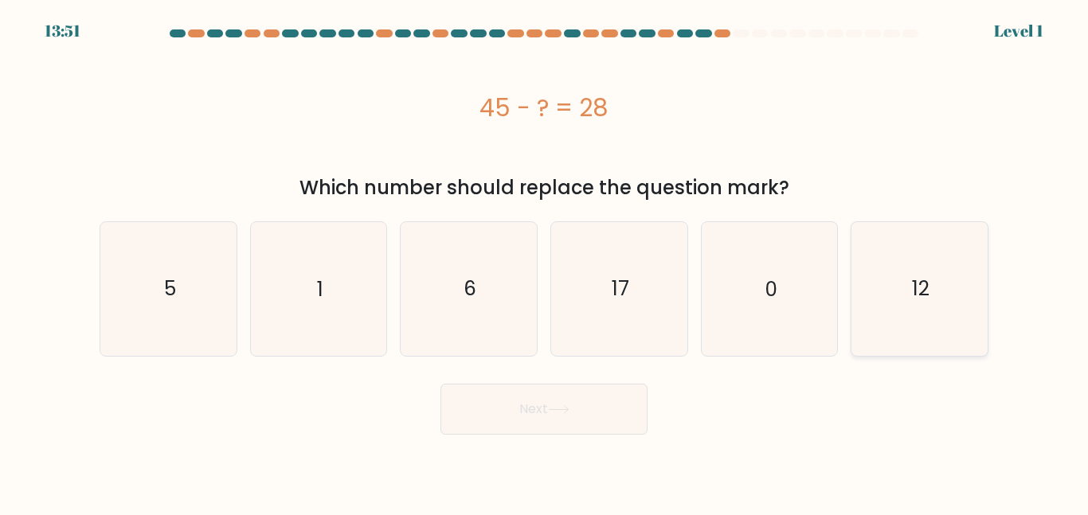
click at [934, 271] on icon "12" at bounding box center [919, 288] width 133 height 133
click at [545, 262] on input "f. 12" at bounding box center [544, 260] width 1 height 4
radio input "true"
click at [562, 396] on button "Next" at bounding box center [544, 409] width 207 height 51
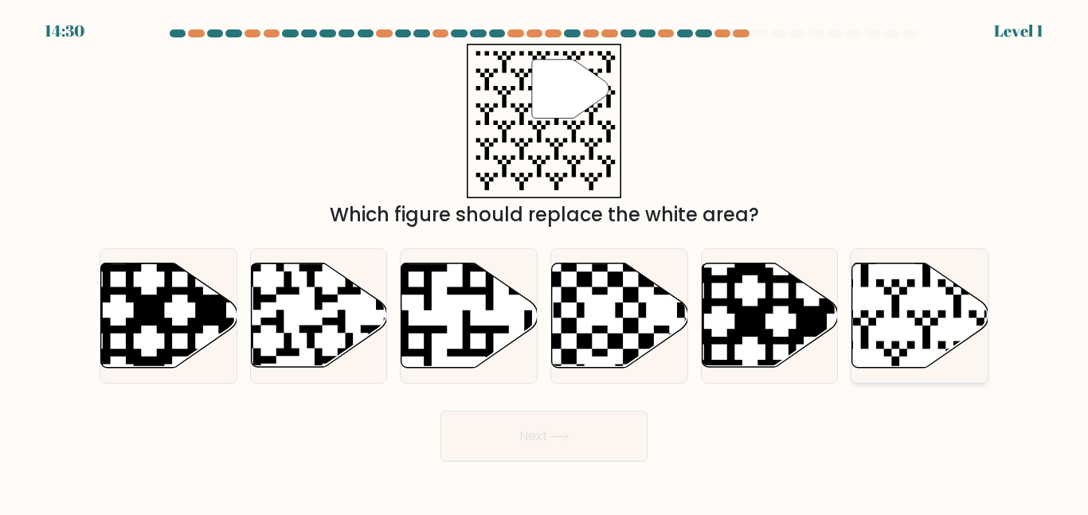
click at [878, 302] on icon at bounding box center [920, 316] width 136 height 104
click at [545, 262] on input "f." at bounding box center [544, 260] width 1 height 4
radio input "true"
click at [607, 430] on button "Next" at bounding box center [544, 436] width 207 height 51
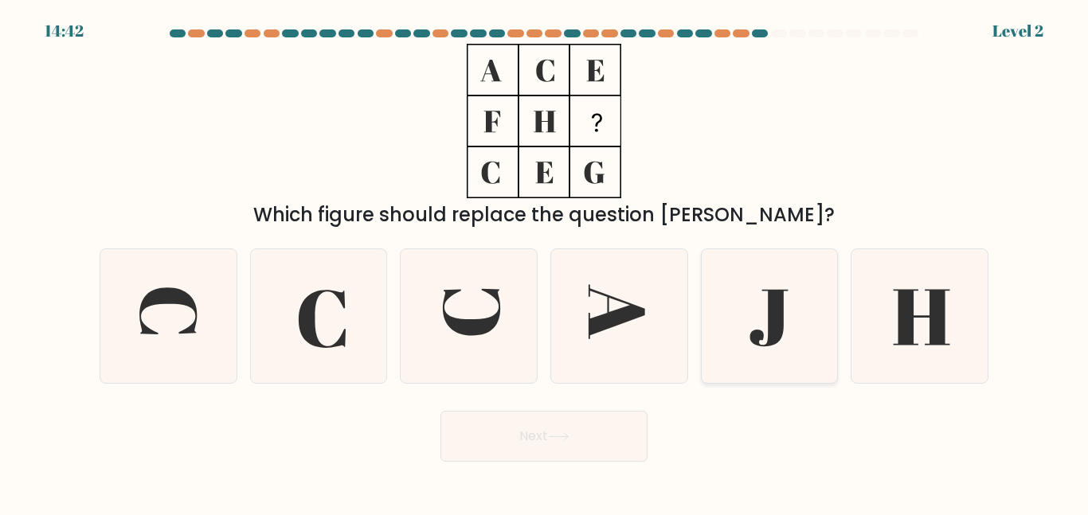
click at [793, 330] on icon at bounding box center [769, 315] width 133 height 133
click at [545, 262] on input "e." at bounding box center [544, 260] width 1 height 4
radio input "true"
click at [613, 428] on button "Next" at bounding box center [544, 436] width 207 height 51
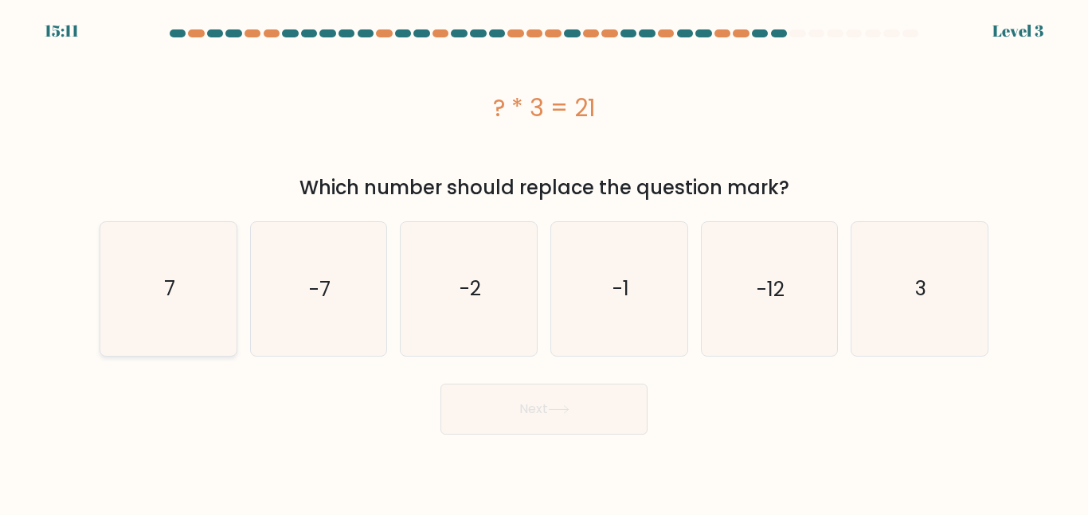
click at [135, 288] on icon "7" at bounding box center [168, 288] width 133 height 133
click at [544, 262] on input "a. 7" at bounding box center [544, 260] width 1 height 4
radio input "true"
click at [468, 409] on button "Next" at bounding box center [544, 409] width 207 height 51
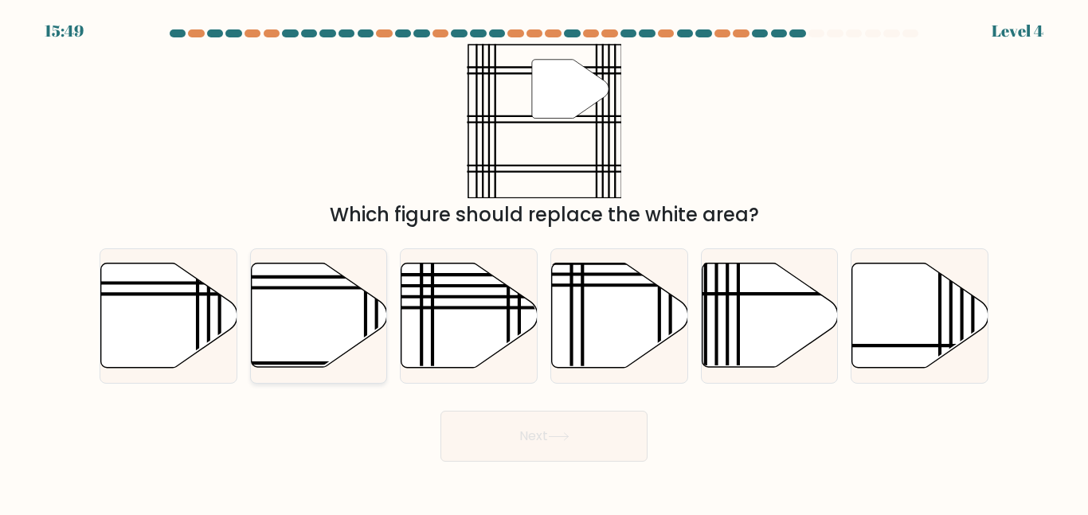
click at [354, 332] on icon at bounding box center [319, 316] width 136 height 104
click at [544, 262] on input "b." at bounding box center [544, 260] width 1 height 4
radio input "true"
click at [525, 446] on button "Next" at bounding box center [544, 436] width 207 height 51
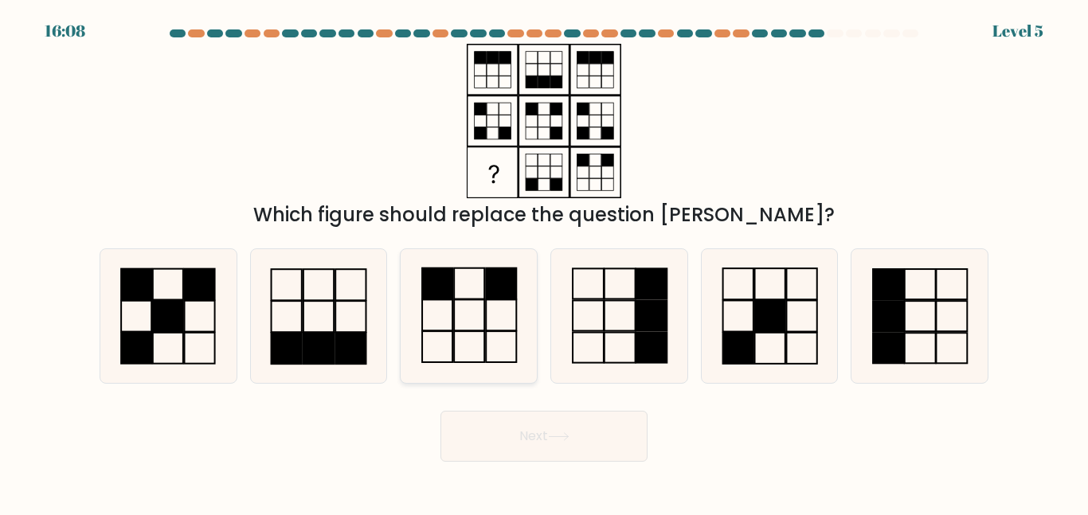
click at [481, 351] on icon at bounding box center [468, 315] width 133 height 133
click at [544, 262] on input "c." at bounding box center [544, 260] width 1 height 4
radio input "true"
click at [503, 438] on button "Next" at bounding box center [544, 436] width 207 height 51
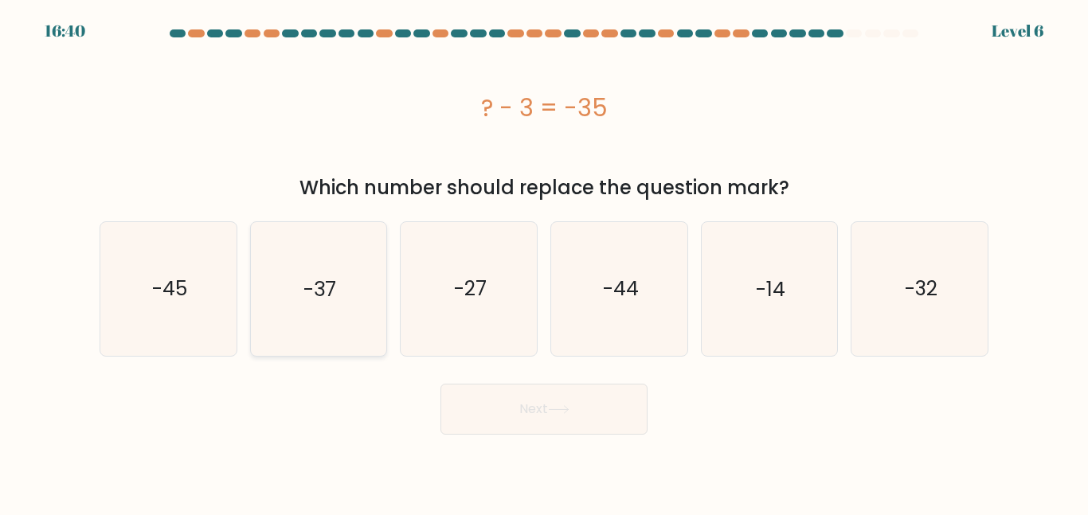
click at [354, 293] on icon "-37" at bounding box center [318, 288] width 133 height 133
click at [544, 262] on input "b. -37" at bounding box center [544, 260] width 1 height 4
radio input "true"
click at [885, 305] on icon "-32" at bounding box center [919, 288] width 133 height 133
click at [545, 262] on input "f. -32" at bounding box center [544, 260] width 1 height 4
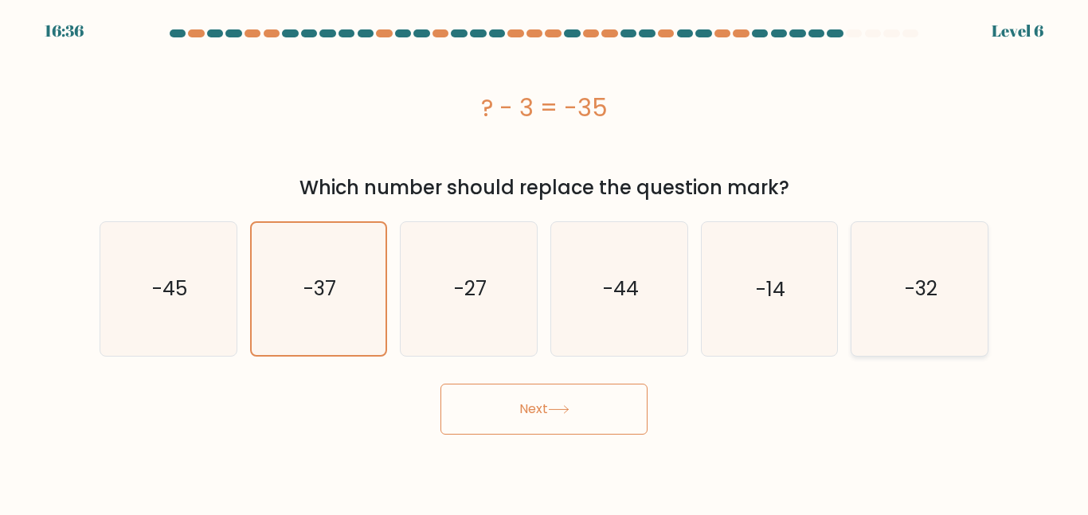
radio input "true"
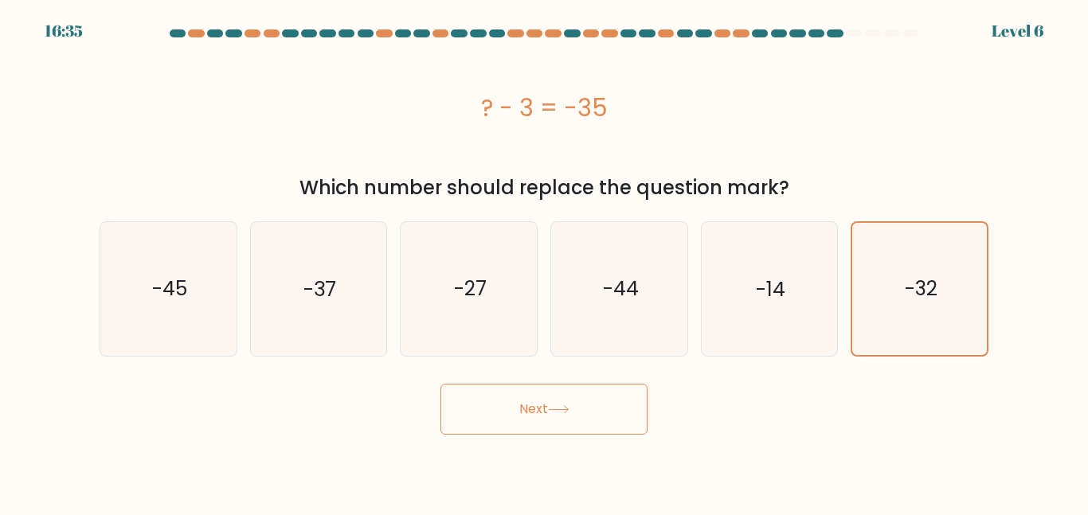
click at [617, 405] on button "Next" at bounding box center [544, 409] width 207 height 51
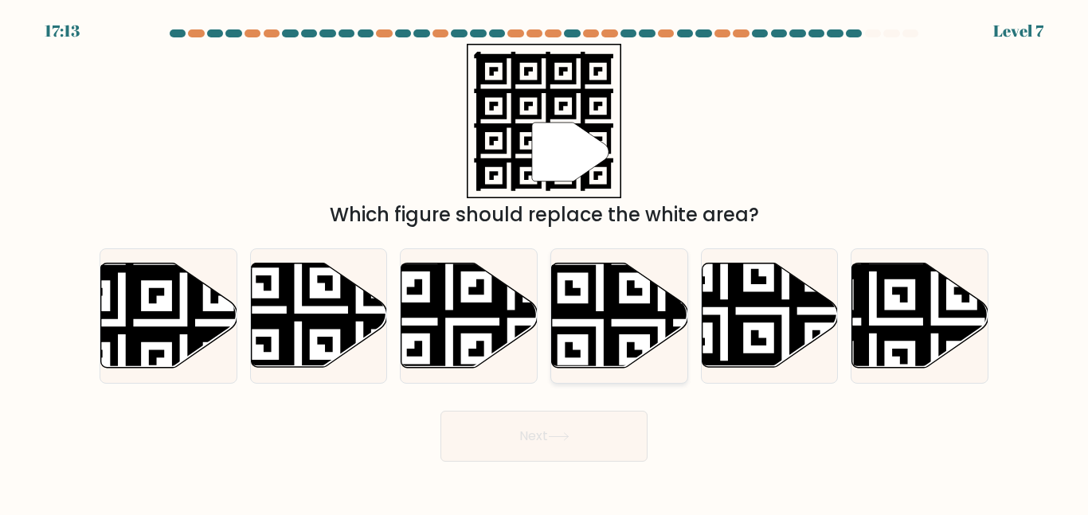
click at [597, 357] on icon at bounding box center [620, 316] width 136 height 104
click at [545, 262] on input "d." at bounding box center [544, 260] width 1 height 4
radio input "true"
click at [584, 453] on button "Next" at bounding box center [544, 436] width 207 height 51
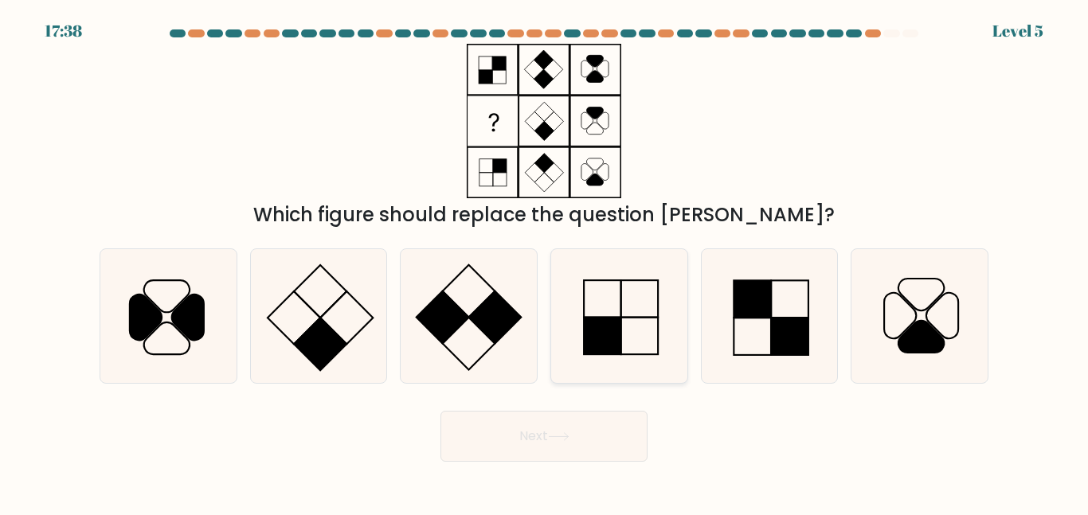
click at [617, 327] on rect at bounding box center [602, 336] width 37 height 37
click at [545, 262] on input "d." at bounding box center [544, 260] width 1 height 4
radio input "true"
click at [559, 428] on button "Next" at bounding box center [544, 436] width 207 height 51
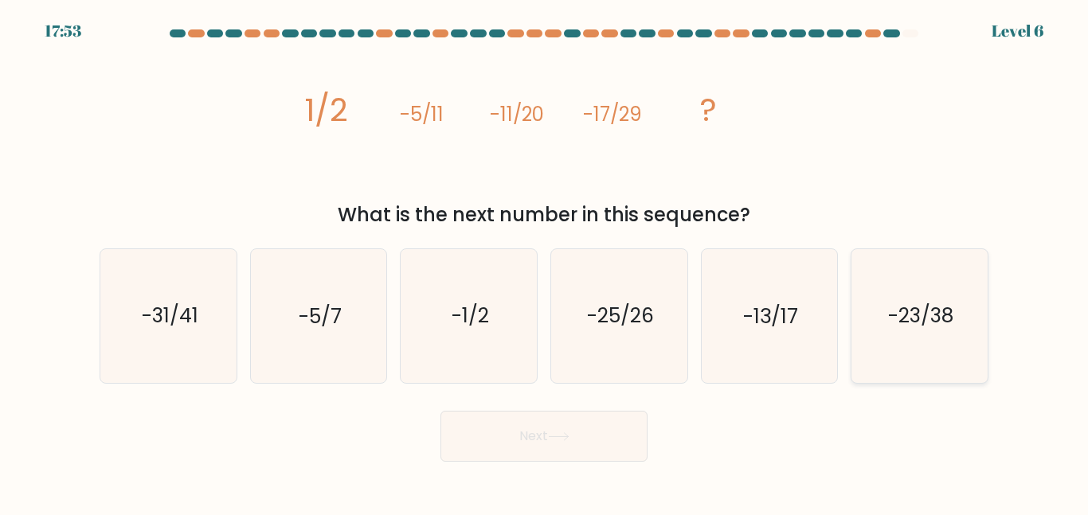
click at [876, 325] on icon "-23/38" at bounding box center [919, 315] width 133 height 133
click at [545, 262] on input "f. -23/38" at bounding box center [544, 260] width 1 height 4
radio input "true"
click at [600, 427] on button "Next" at bounding box center [544, 436] width 207 height 51
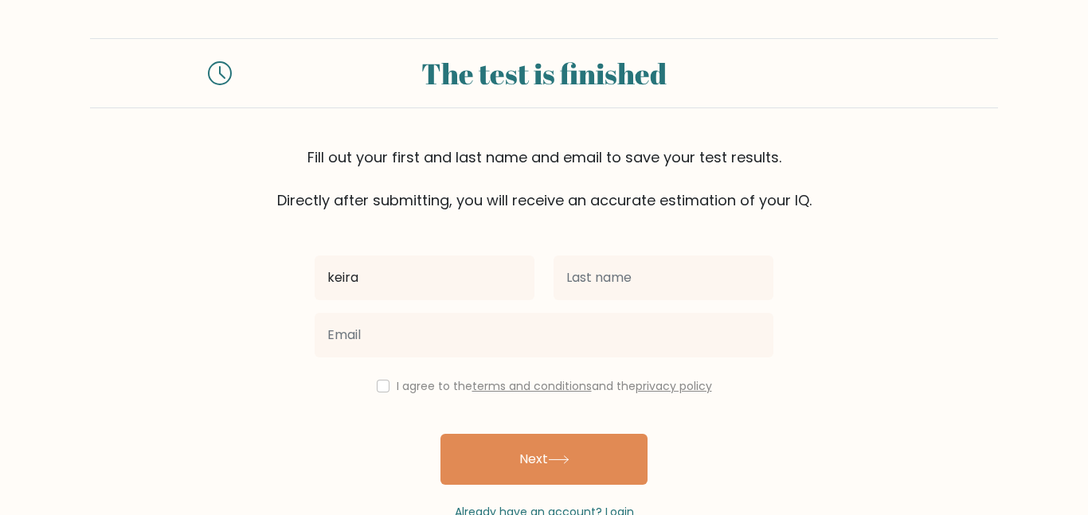
type input "keira"
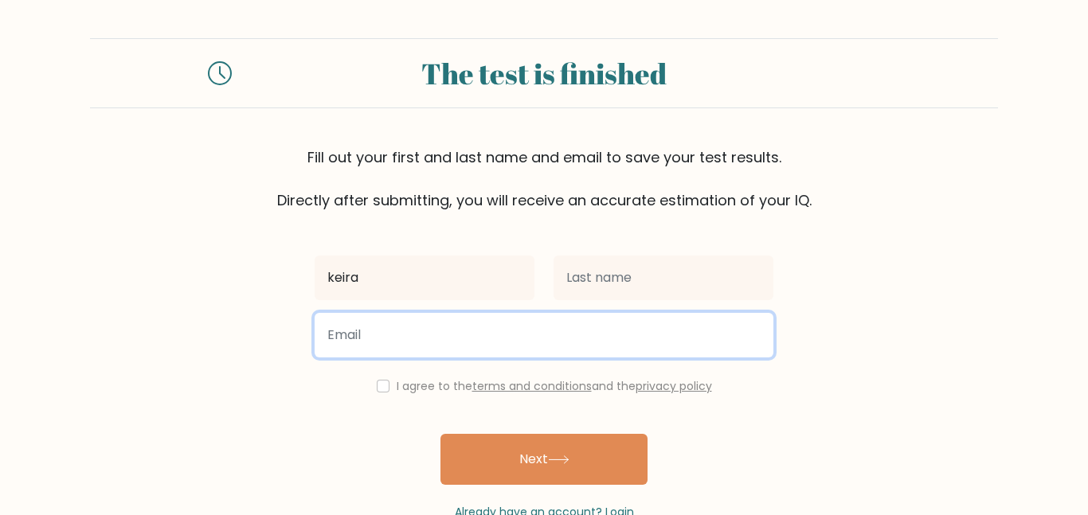
click at [622, 315] on input "email" at bounding box center [544, 335] width 459 height 45
type input "r"
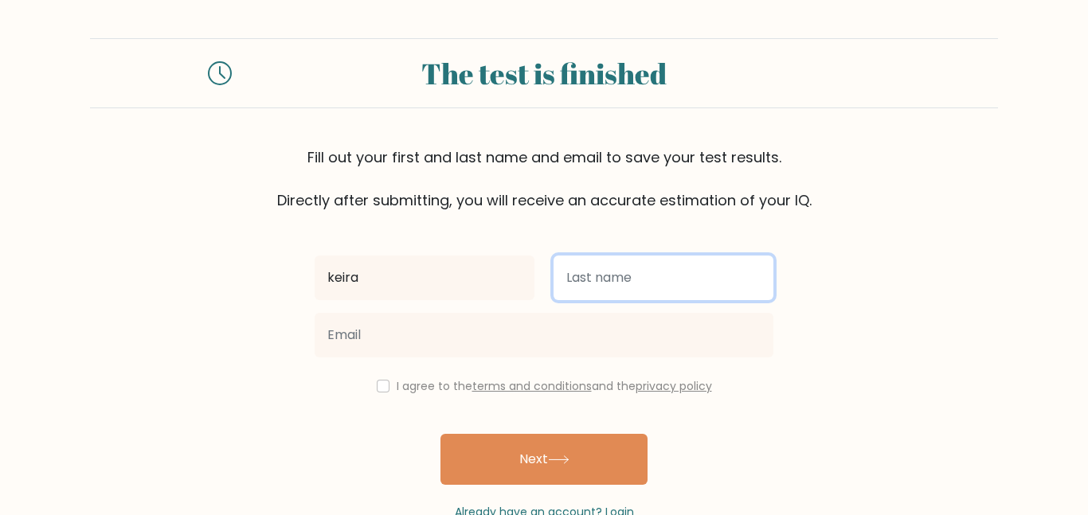
click at [661, 274] on input "text" at bounding box center [664, 278] width 220 height 45
type input "rose"
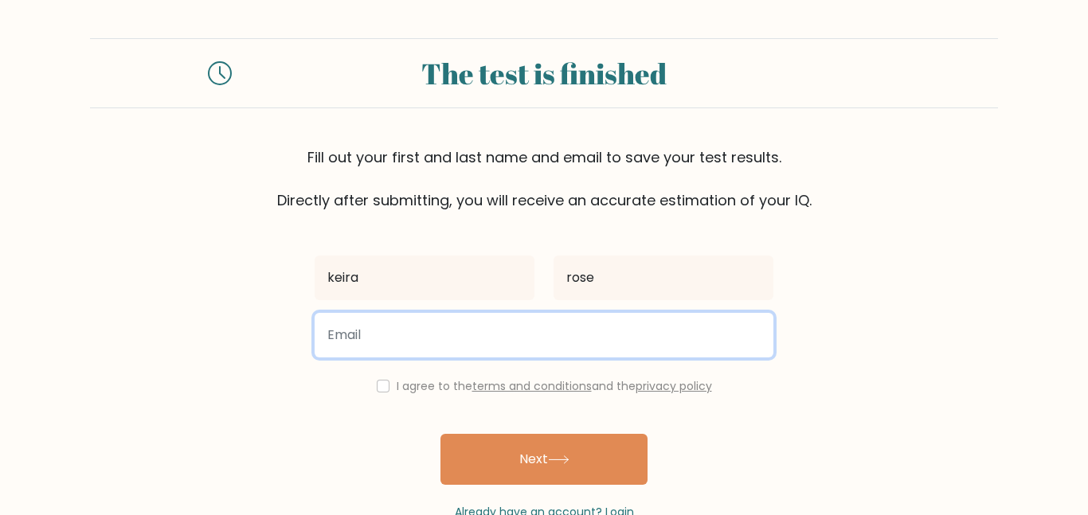
click at [349, 327] on input "email" at bounding box center [544, 335] width 459 height 45
type input "klabonte0913@gmail.com"
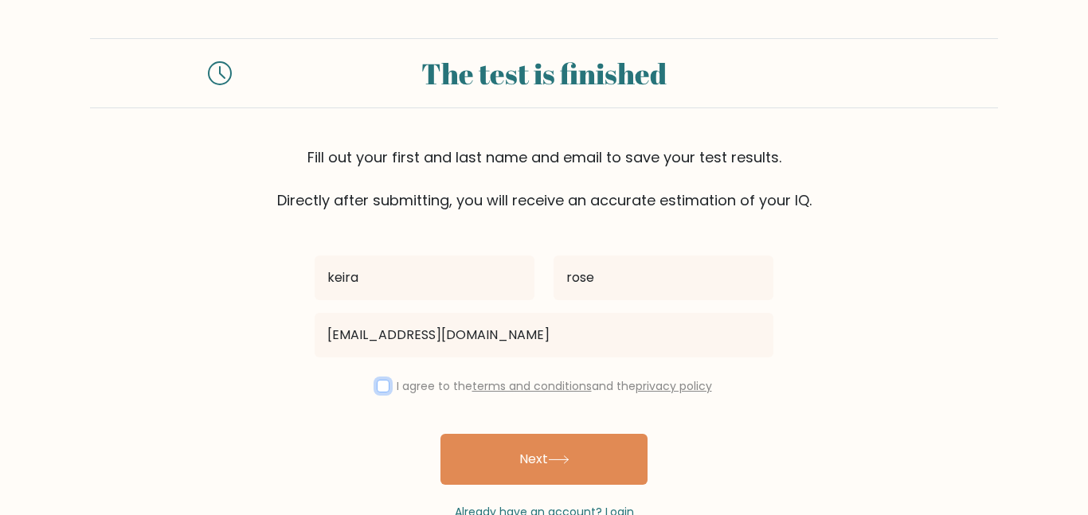
click at [383, 387] on input "checkbox" at bounding box center [383, 386] width 13 height 13
checkbox input "true"
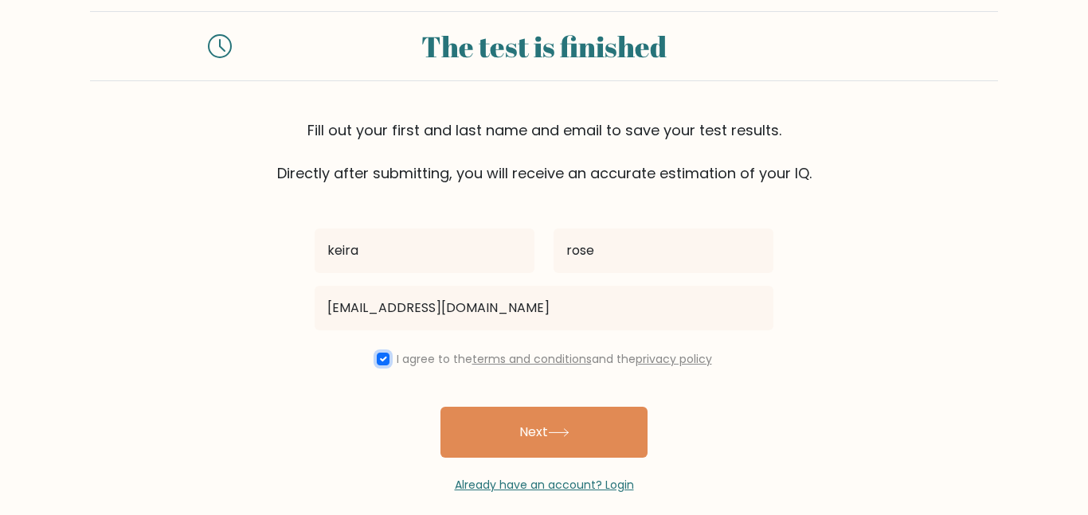
scroll to position [44, 0]
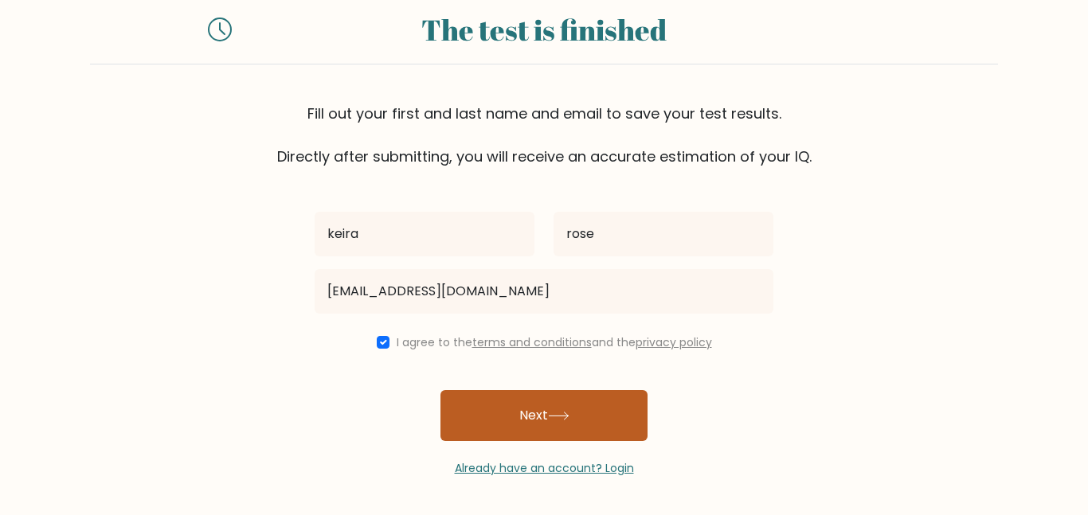
click at [605, 401] on button "Next" at bounding box center [544, 415] width 207 height 51
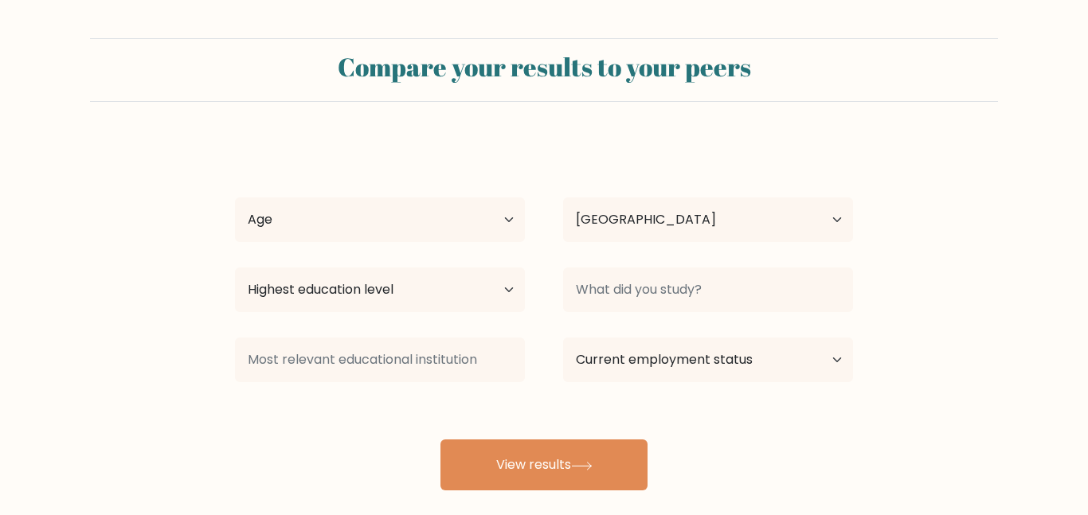
select select "US"
click at [506, 233] on select "Age Under [DEMOGRAPHIC_DATA] [DEMOGRAPHIC_DATA] [DEMOGRAPHIC_DATA] [DEMOGRAPHIC…" at bounding box center [380, 220] width 290 height 45
select select "18_24"
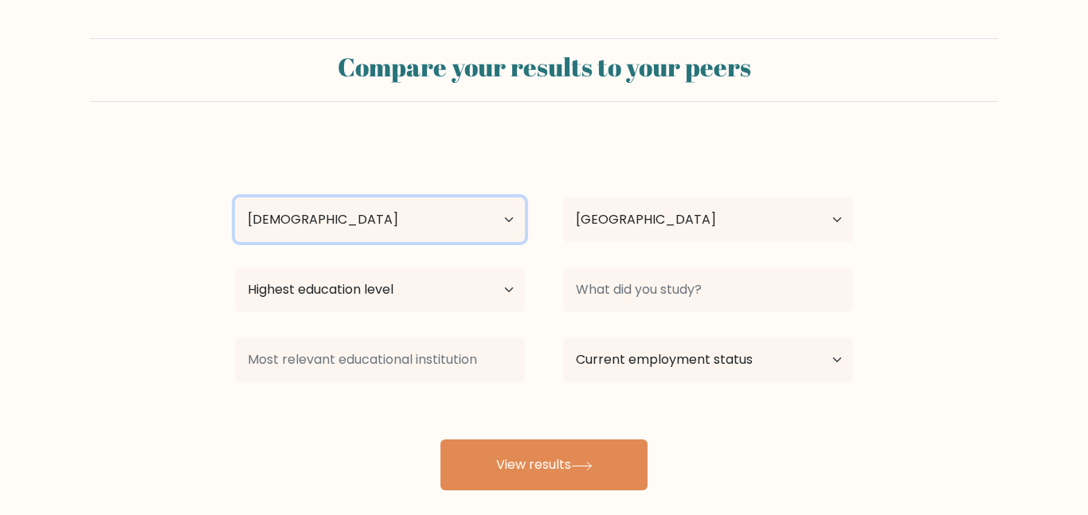
click at [235, 198] on select "Age Under [DEMOGRAPHIC_DATA] [DEMOGRAPHIC_DATA] [DEMOGRAPHIC_DATA] [DEMOGRAPHIC…" at bounding box center [380, 220] width 290 height 45
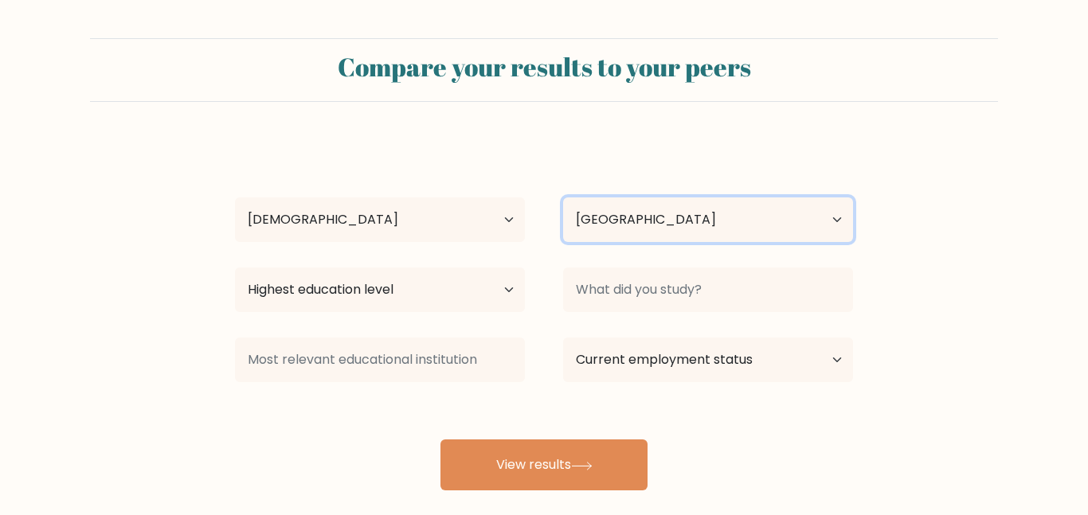
click at [684, 214] on select "Country [GEOGRAPHIC_DATA] [GEOGRAPHIC_DATA] [GEOGRAPHIC_DATA] [US_STATE] [GEOGR…" at bounding box center [708, 220] width 290 height 45
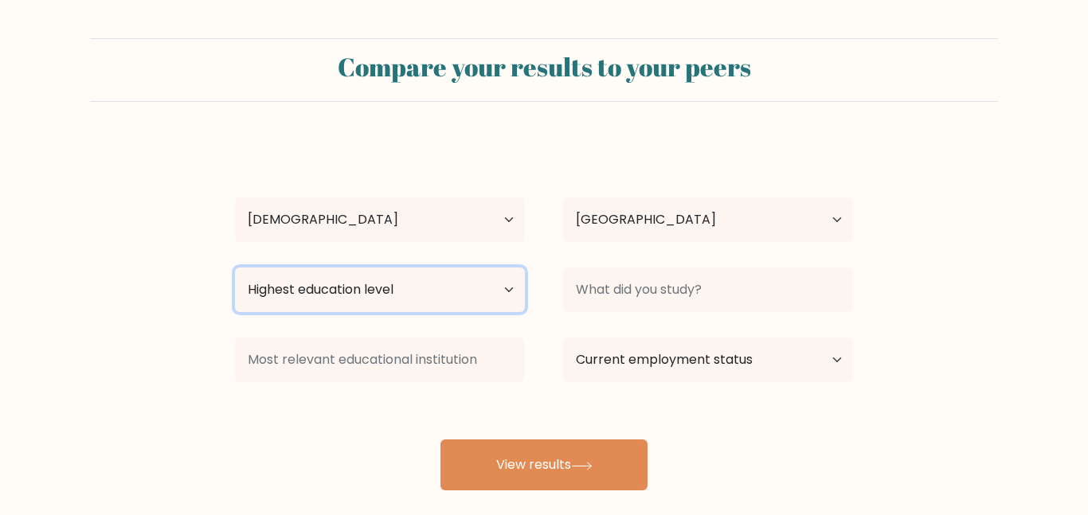
click at [453, 287] on select "Highest education level No schooling Primary Lower Secondary Upper Secondary Oc…" at bounding box center [380, 290] width 290 height 45
click at [417, 253] on div "[PERSON_NAME] Age Under [DEMOGRAPHIC_DATA] [DEMOGRAPHIC_DATA] [DEMOGRAPHIC_DATA…" at bounding box center [543, 315] width 637 height 351
click at [411, 292] on select "Highest education level No schooling Primary Lower Secondary Upper Secondary Oc…" at bounding box center [380, 290] width 290 height 45
select select "upper_secondary"
click at [235, 268] on select "Highest education level No schooling Primary Lower Secondary Upper Secondary Oc…" at bounding box center [380, 290] width 290 height 45
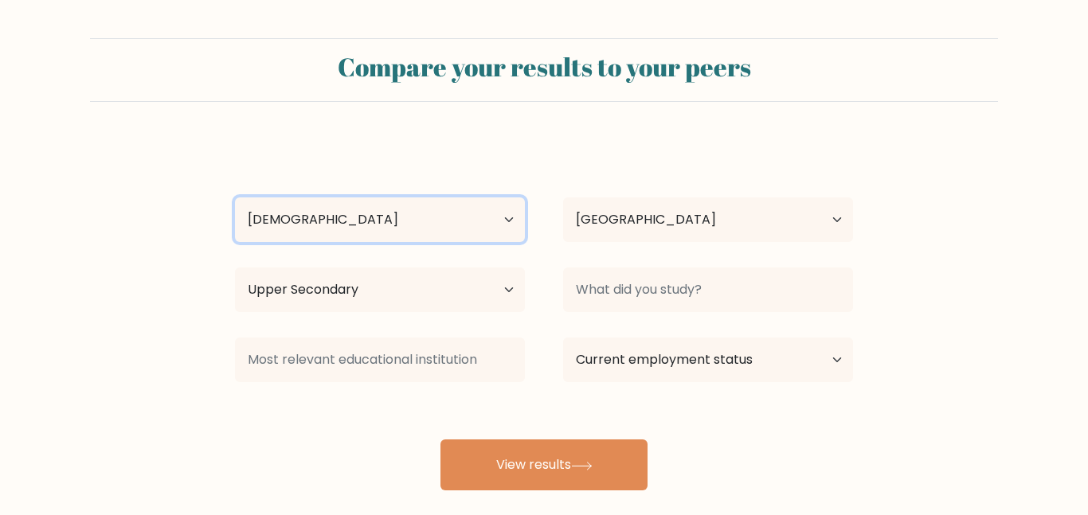
click at [394, 227] on select "Age Under 18 years old 18-24 years old 25-34 years old 35-44 years old 45-54 ye…" at bounding box center [380, 220] width 290 height 45
select select "min_18"
click at [235, 198] on select "Age Under 18 years old 18-24 years old 25-34 years old 35-44 years old 45-54 ye…" at bounding box center [380, 220] width 290 height 45
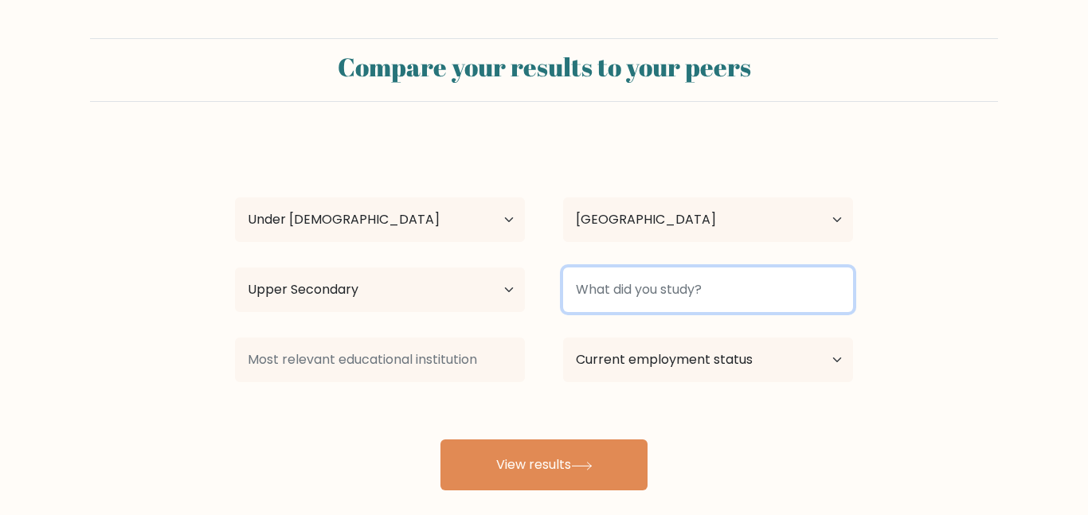
click at [658, 288] on input at bounding box center [708, 290] width 290 height 45
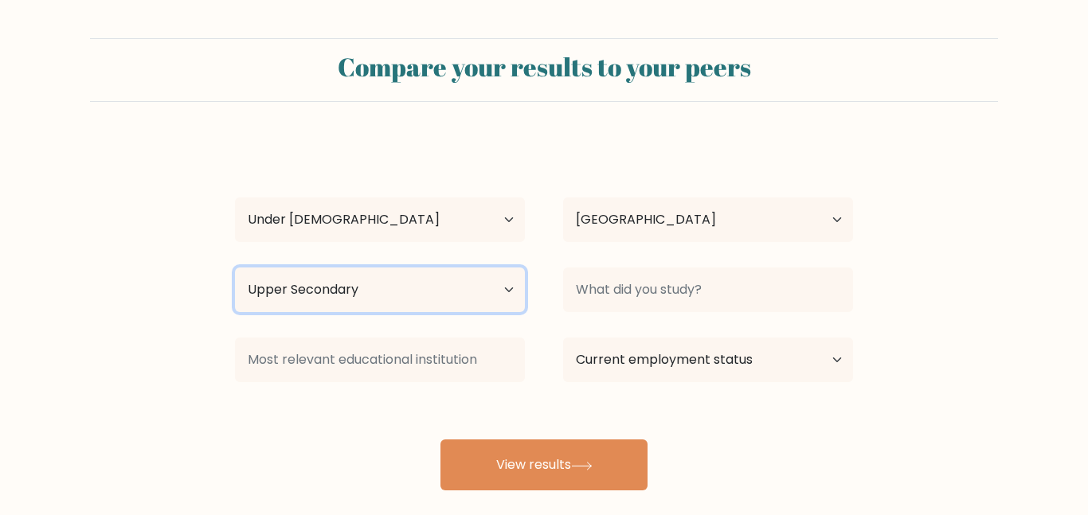
click at [476, 288] on select "Highest education level No schooling Primary Lower Secondary Upper Secondary Oc…" at bounding box center [380, 290] width 290 height 45
click at [316, 391] on div "keira rose Age Under 18 years old 18-24 years old 25-34 years old 35-44 years o…" at bounding box center [543, 315] width 637 height 351
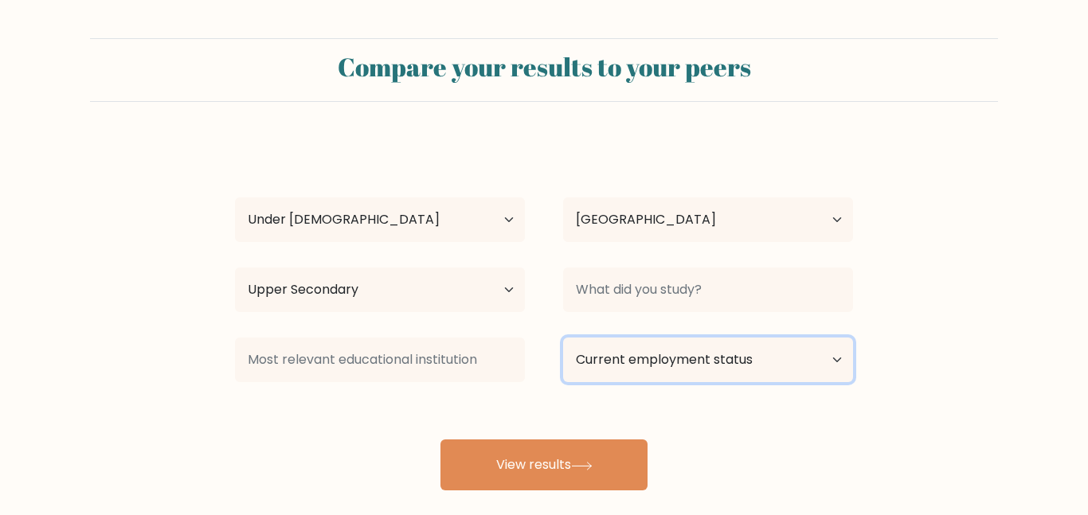
click at [645, 363] on select "Current employment status Employed Student Retired Other / prefer not to answer" at bounding box center [708, 360] width 290 height 45
select select "student"
click at [563, 338] on select "Current employment status Employed Student Retired Other / prefer not to answer" at bounding box center [708, 360] width 290 height 45
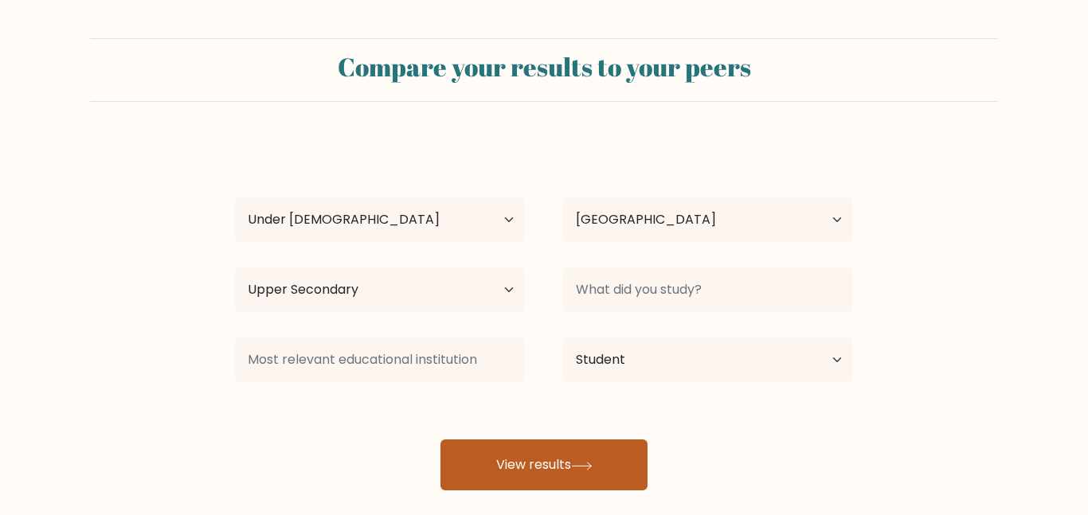
click at [599, 471] on button "View results" at bounding box center [544, 465] width 207 height 51
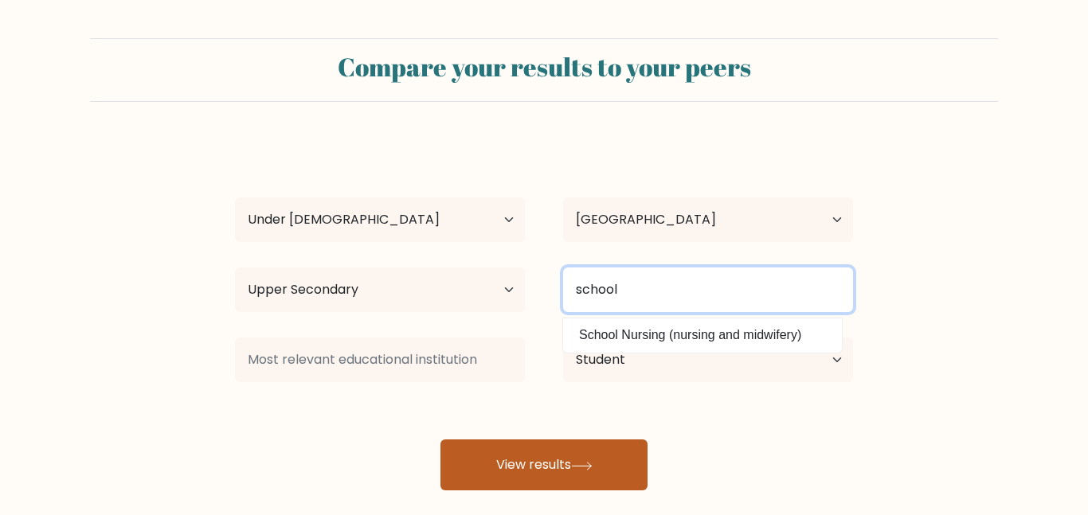
type input "school"
click at [441, 440] on button "View results" at bounding box center [544, 465] width 207 height 51
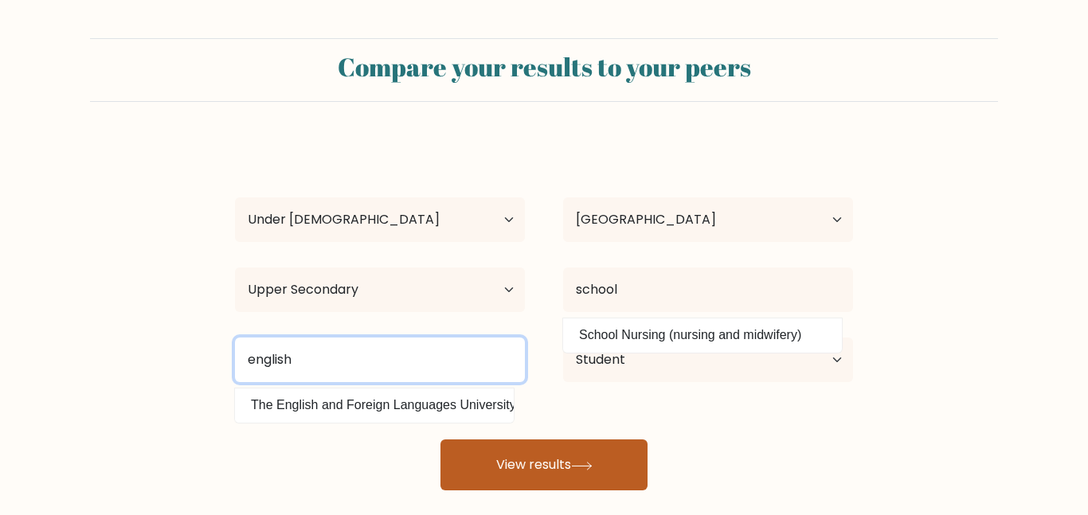
type input "english"
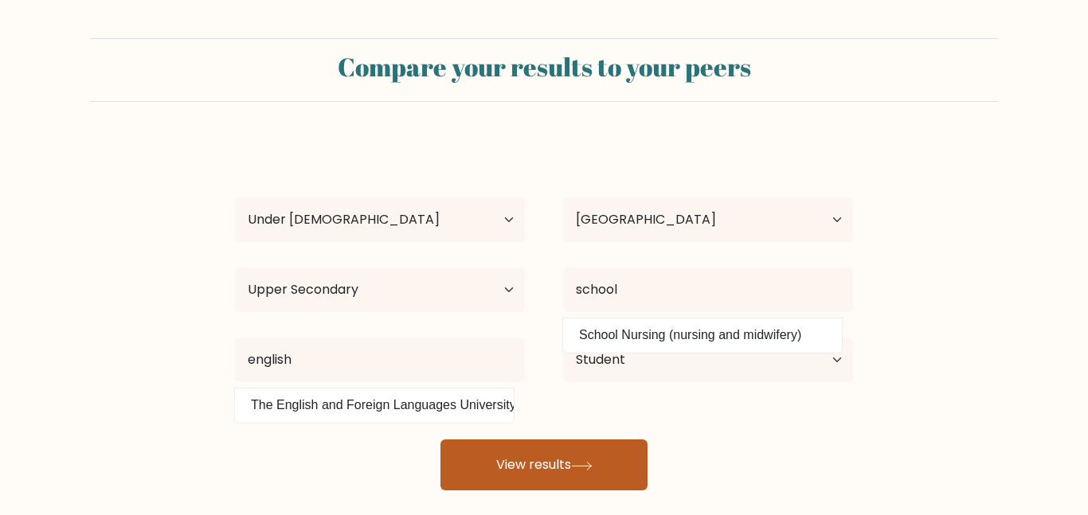
click at [562, 468] on button "View results" at bounding box center [544, 465] width 207 height 51
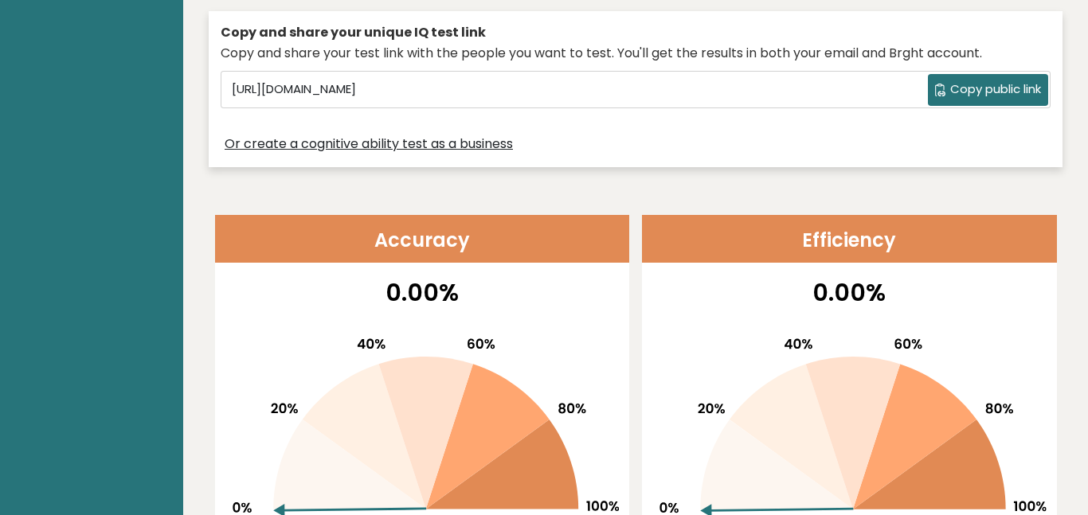
scroll to position [472, 0]
